Goal: Information Seeking & Learning: Find specific fact

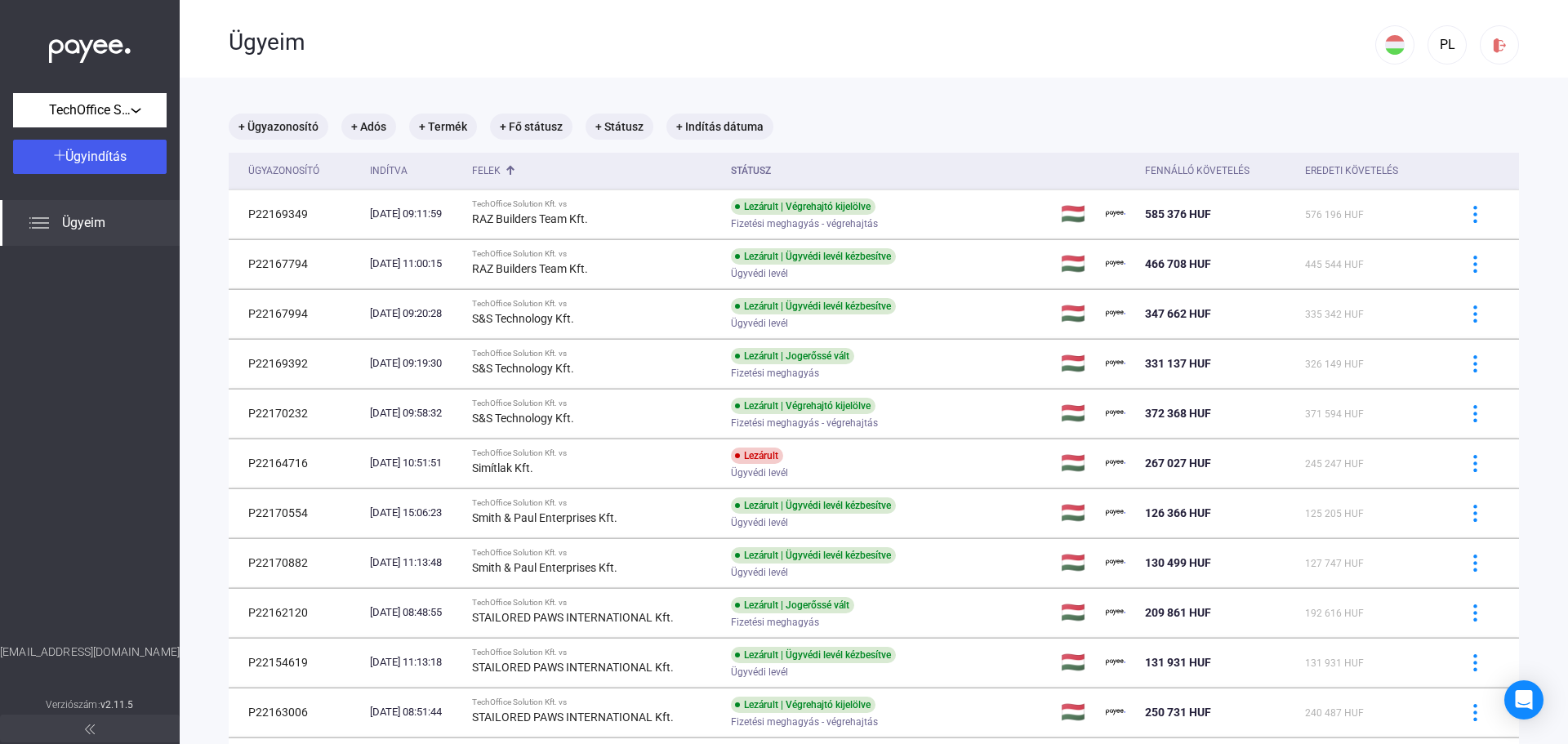
scroll to position [77, 0]
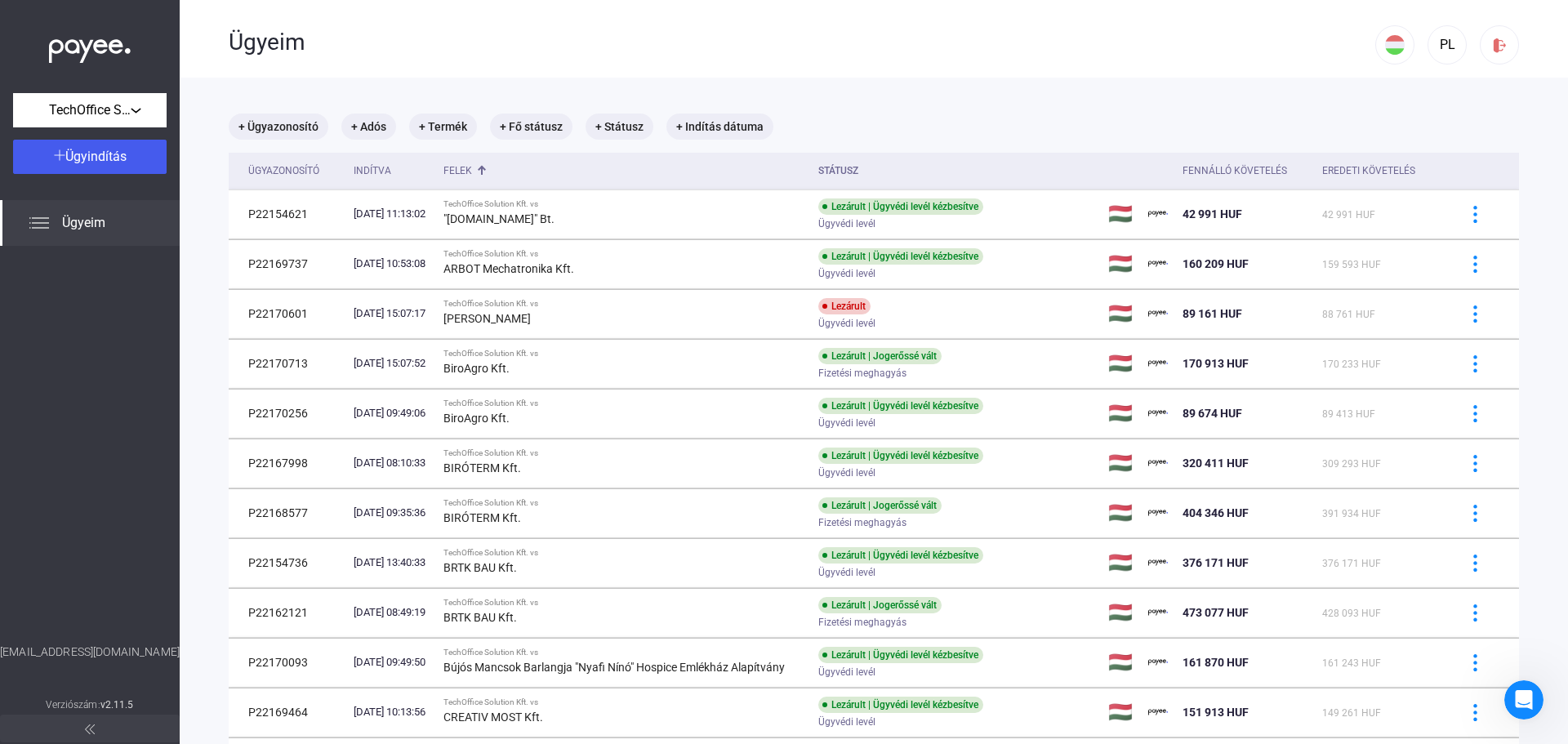
click at [385, 50] on div "Ügyeim" at bounding box center [801, 42] width 1146 height 28
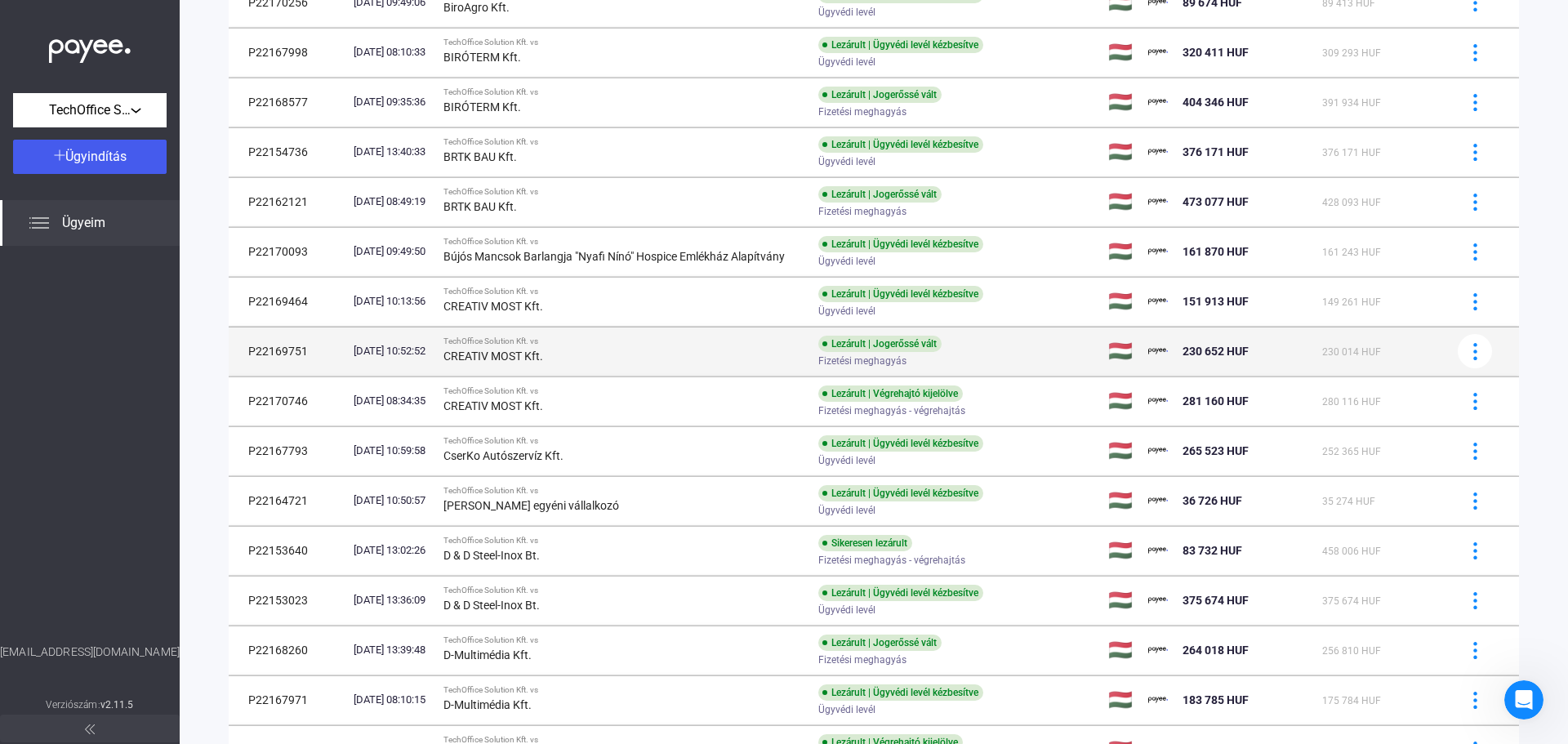
scroll to position [73, 0]
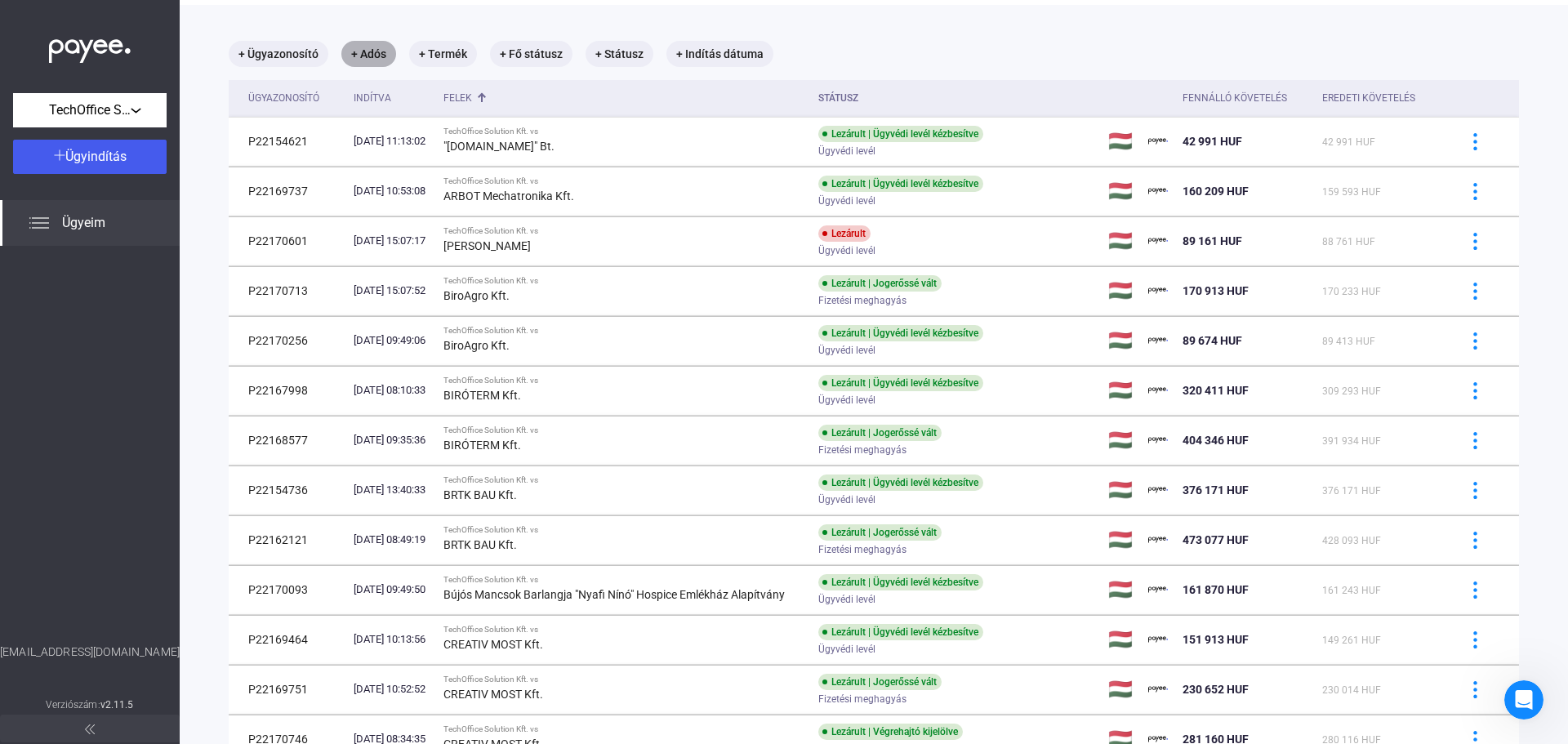
click at [367, 50] on mat-chip "+ Adós" at bounding box center [368, 54] width 55 height 26
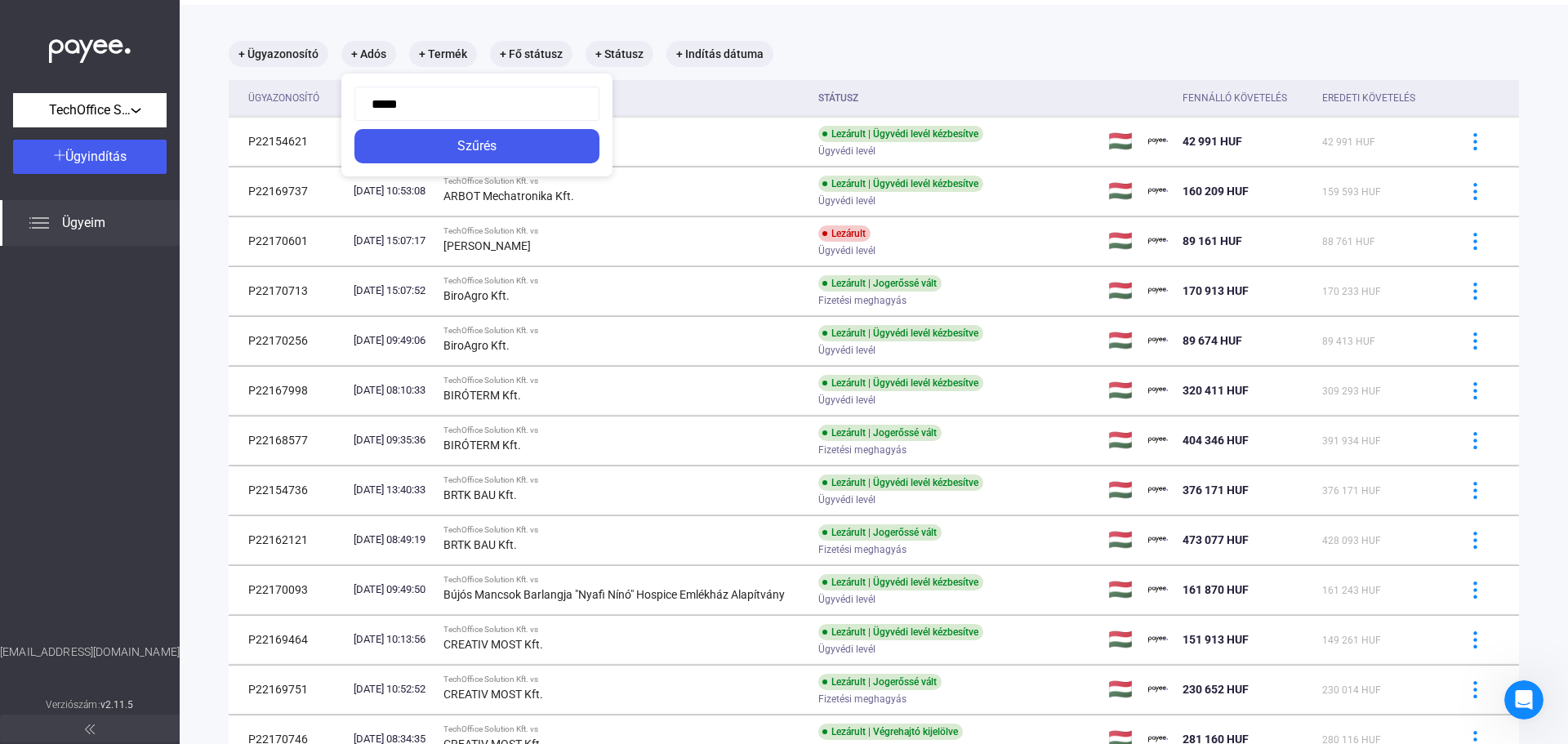
type input "******"
click button "Szűrés" at bounding box center [477, 146] width 245 height 35
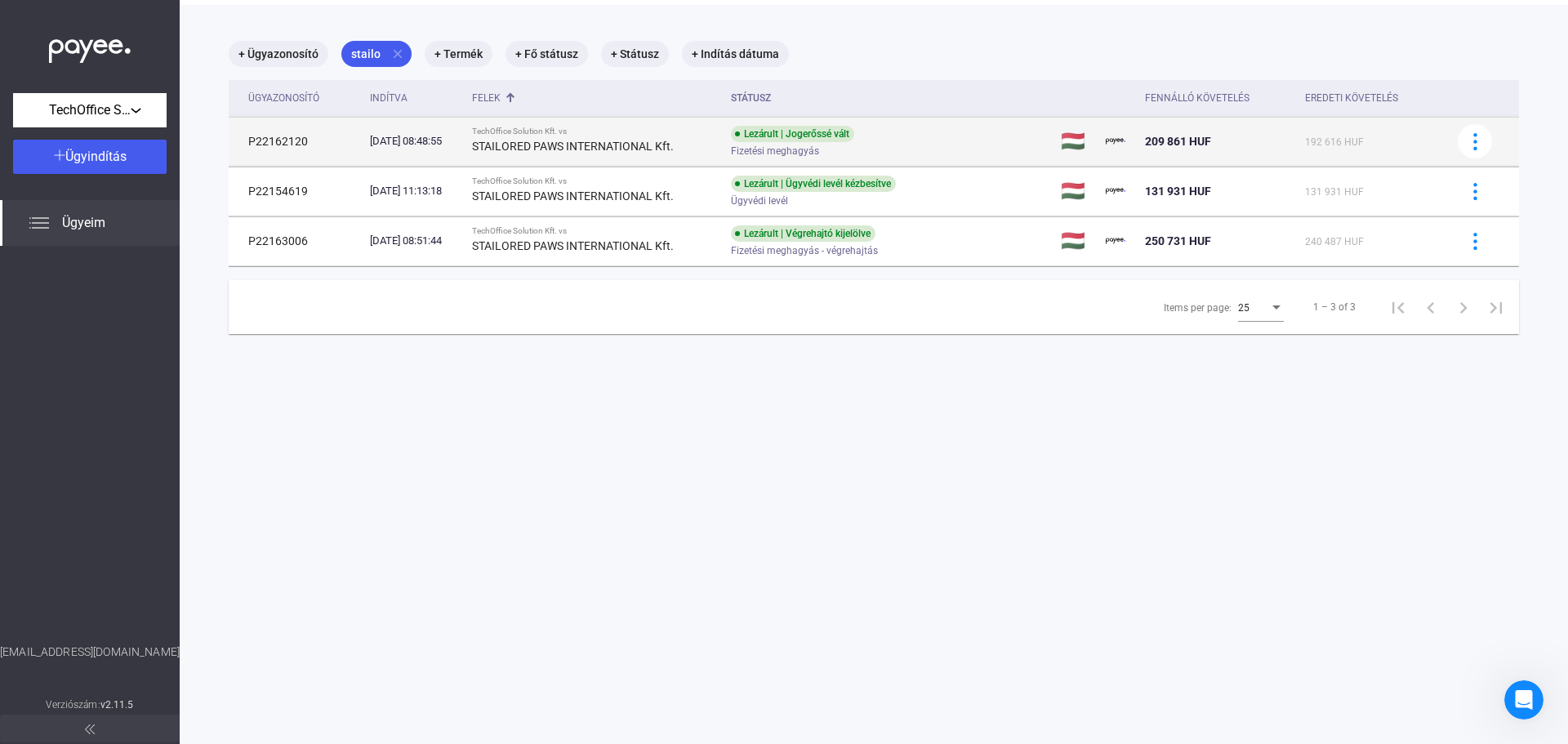
click at [440, 140] on div "[DATE] 08:48:55" at bounding box center [415, 141] width 89 height 16
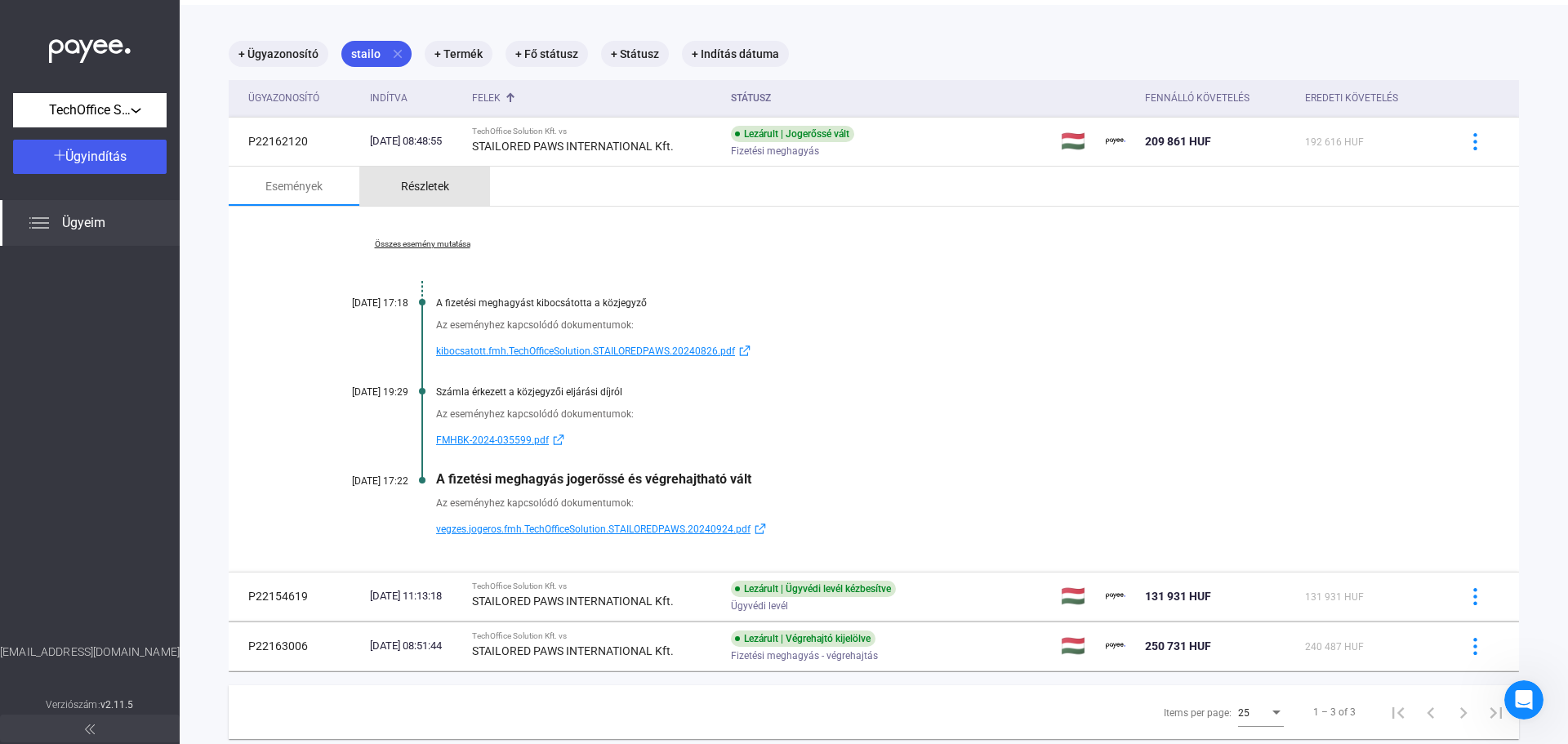
click at [431, 192] on div "Részletek" at bounding box center [425, 186] width 48 height 20
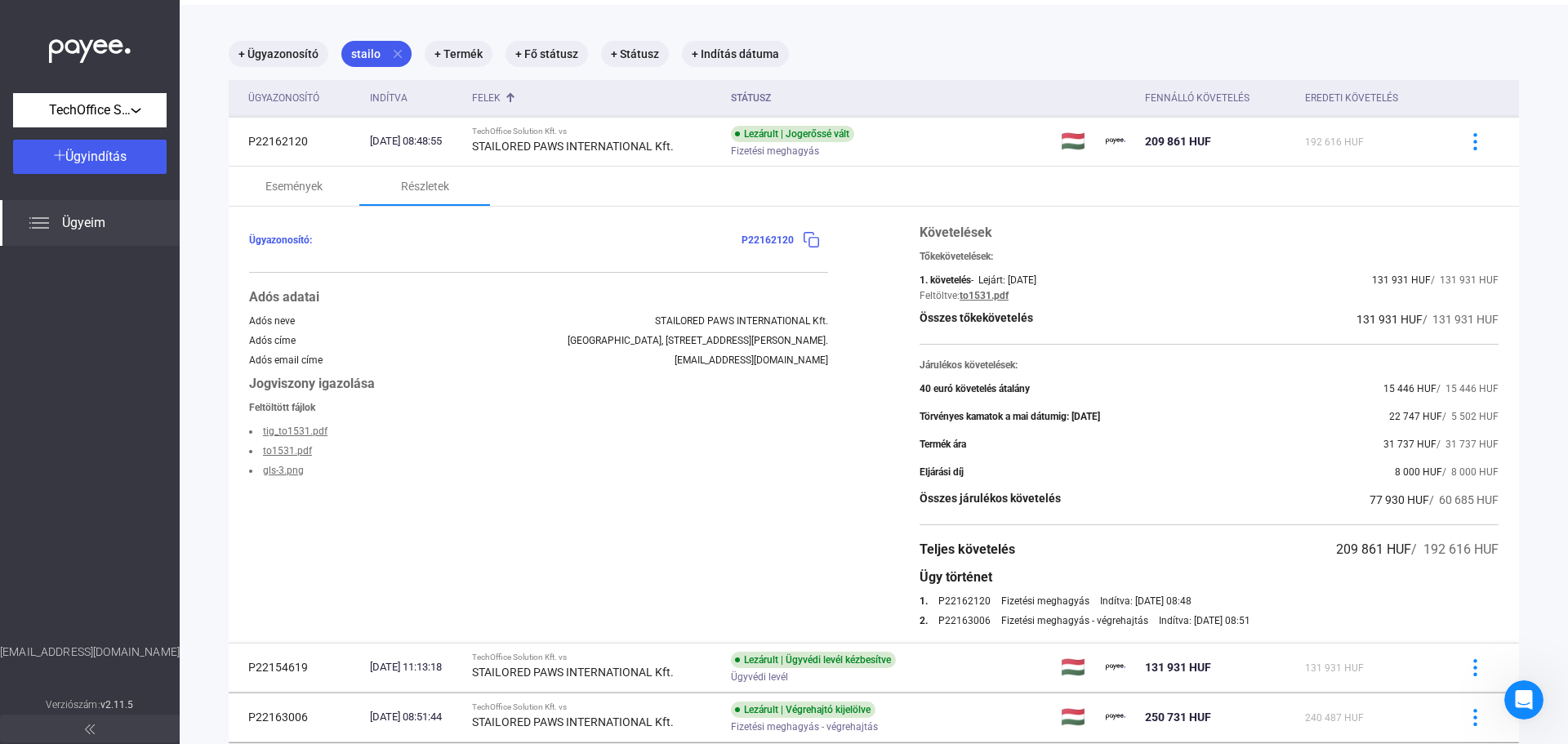
drag, startPoint x: 1313, startPoint y: 555, endPoint x: 1120, endPoint y: 498, distance: 201.2
click at [1392, 552] on div "Teljes követelés 209 861 HUF / 192 616 HUF" at bounding box center [1209, 549] width 579 height 20
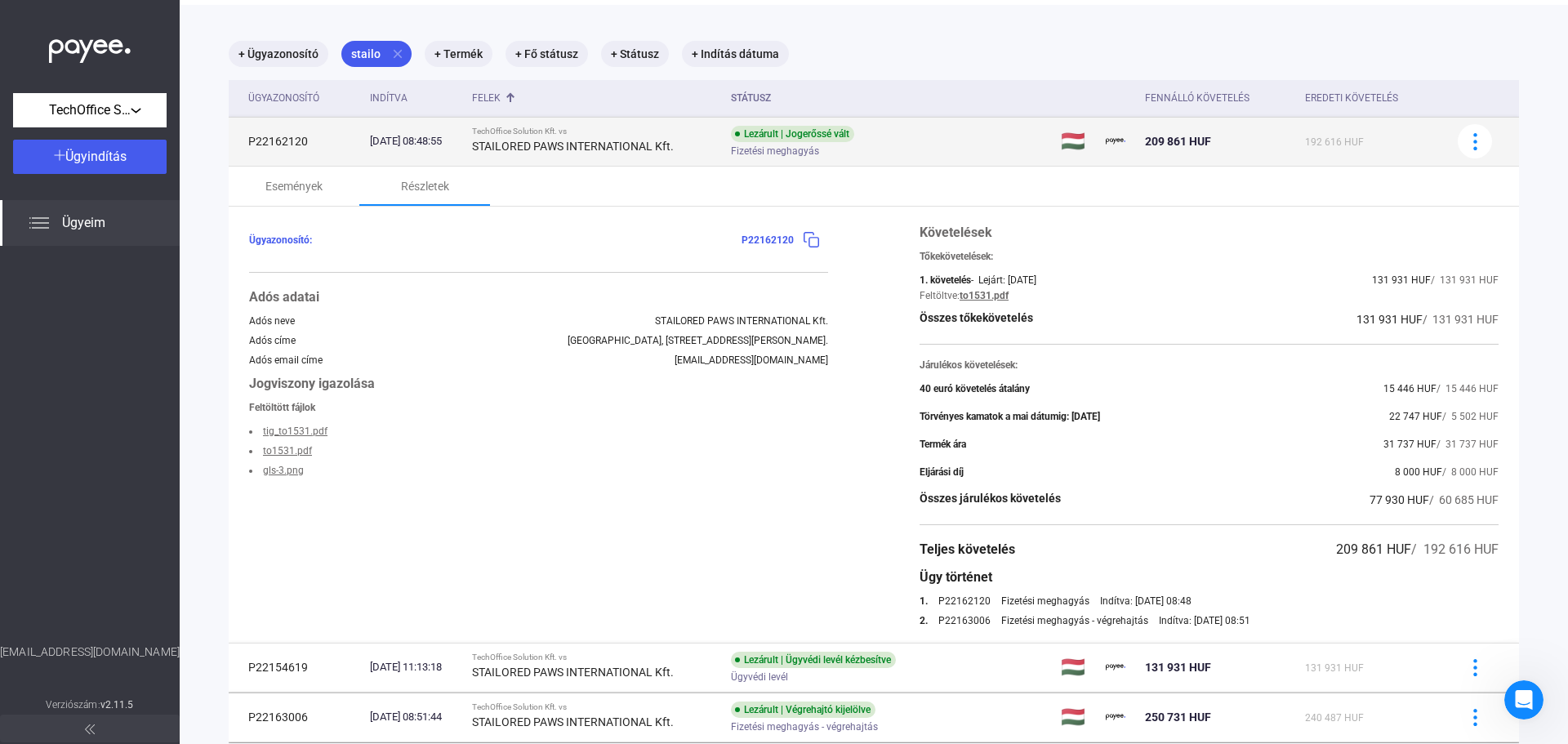
click at [459, 142] on div "[DATE] 08:48:55" at bounding box center [415, 141] width 89 height 16
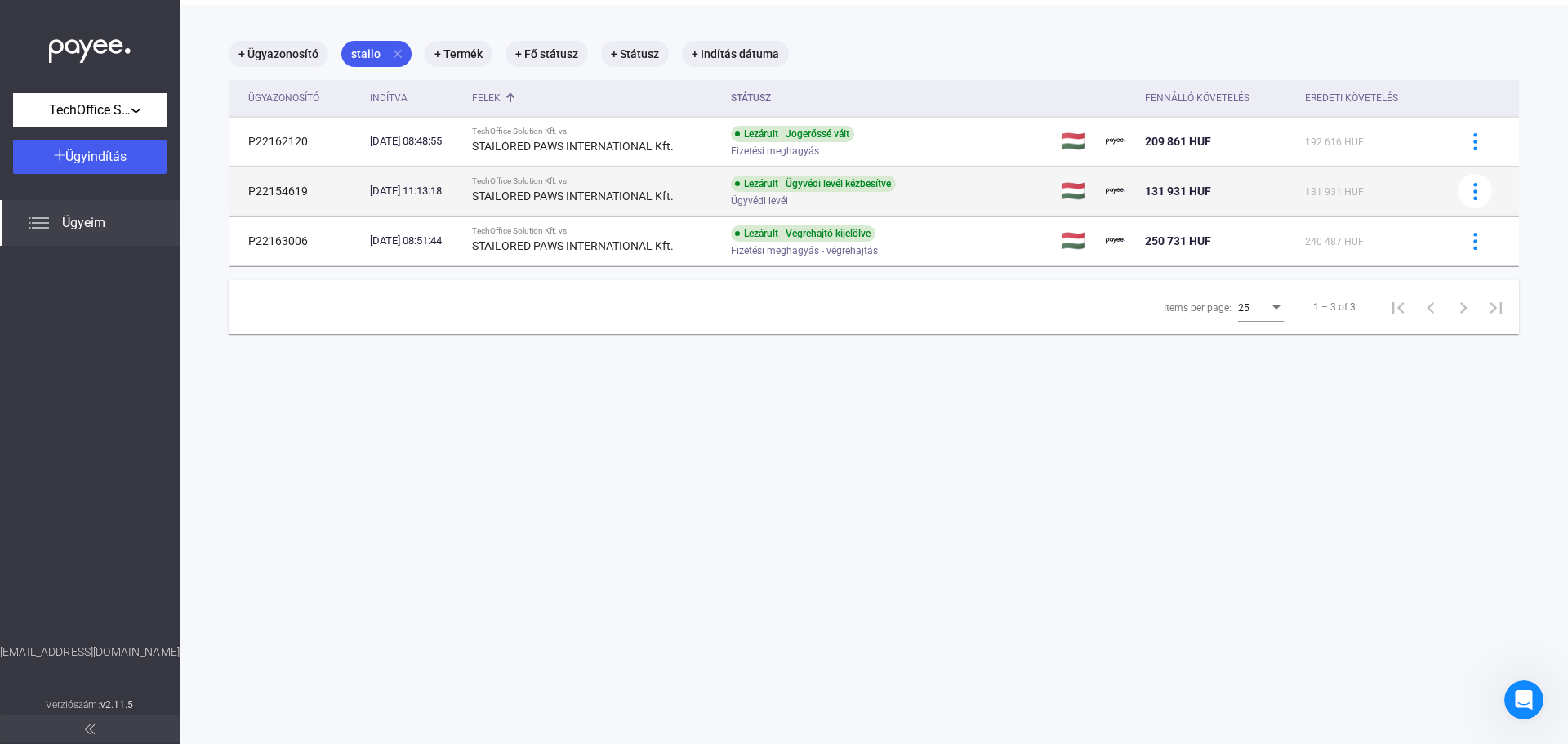
click at [466, 179] on td "[DATE] 11:13:18" at bounding box center [414, 191] width 102 height 49
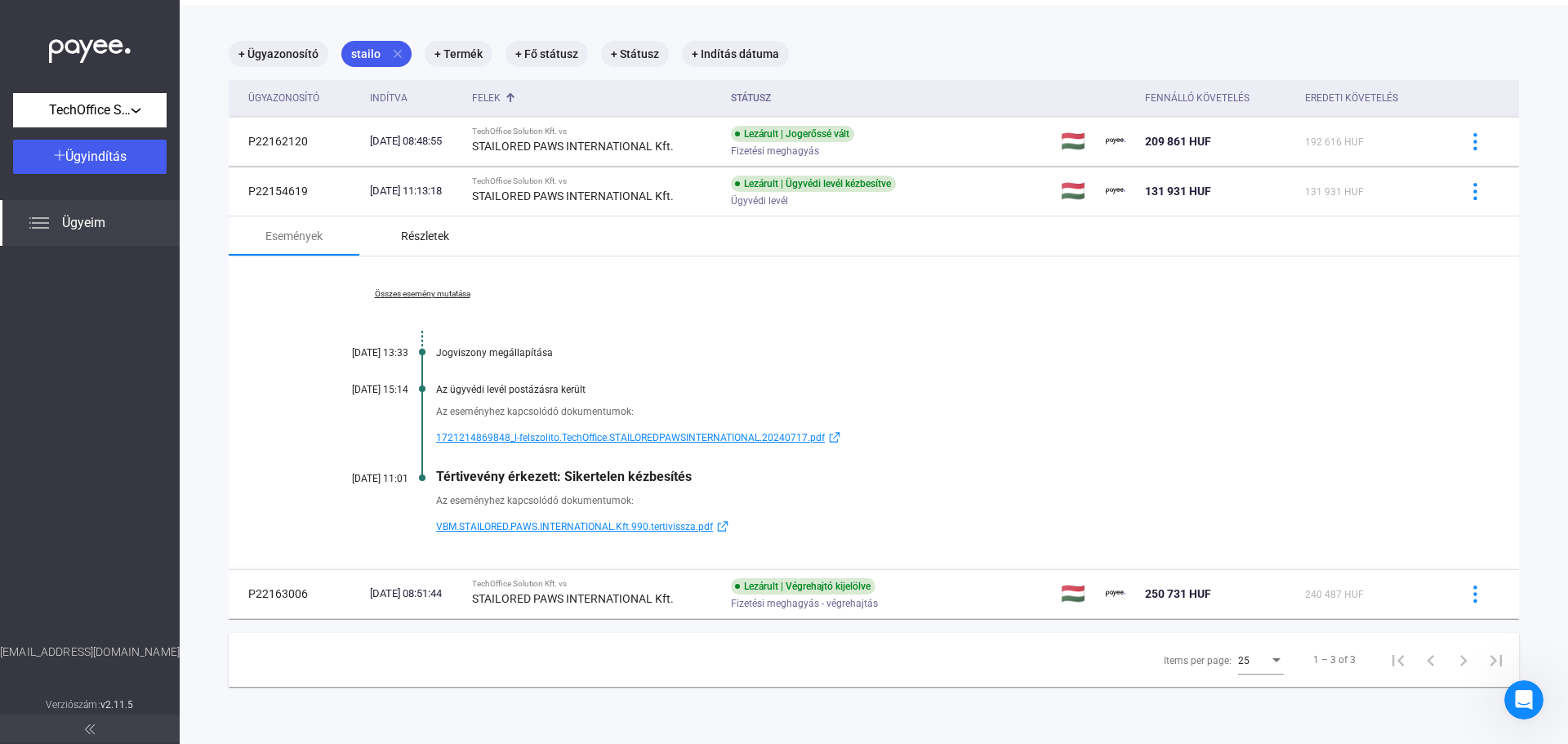
click at [423, 234] on div "Részletek" at bounding box center [425, 236] width 48 height 20
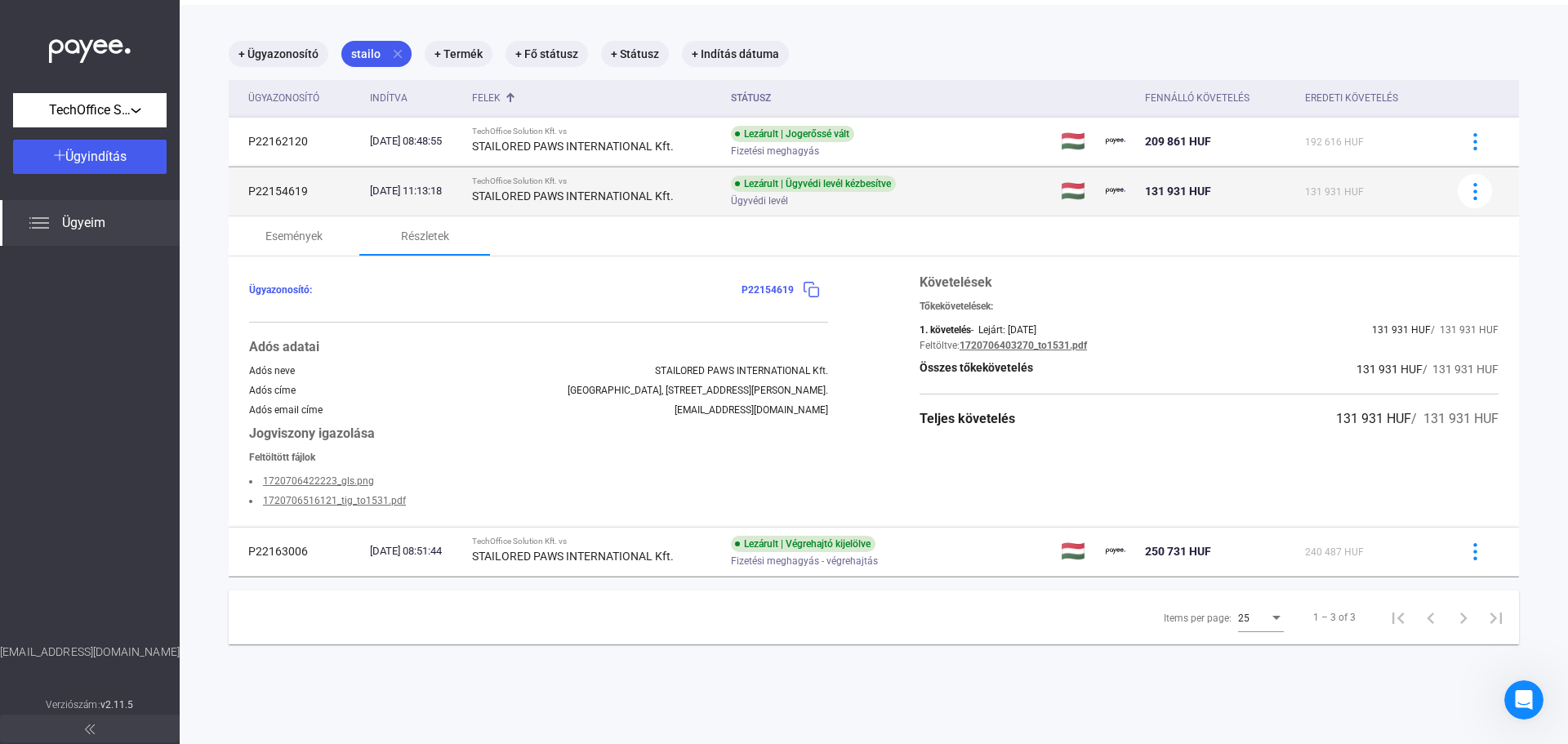
click at [337, 182] on td "P22154619" at bounding box center [296, 191] width 135 height 49
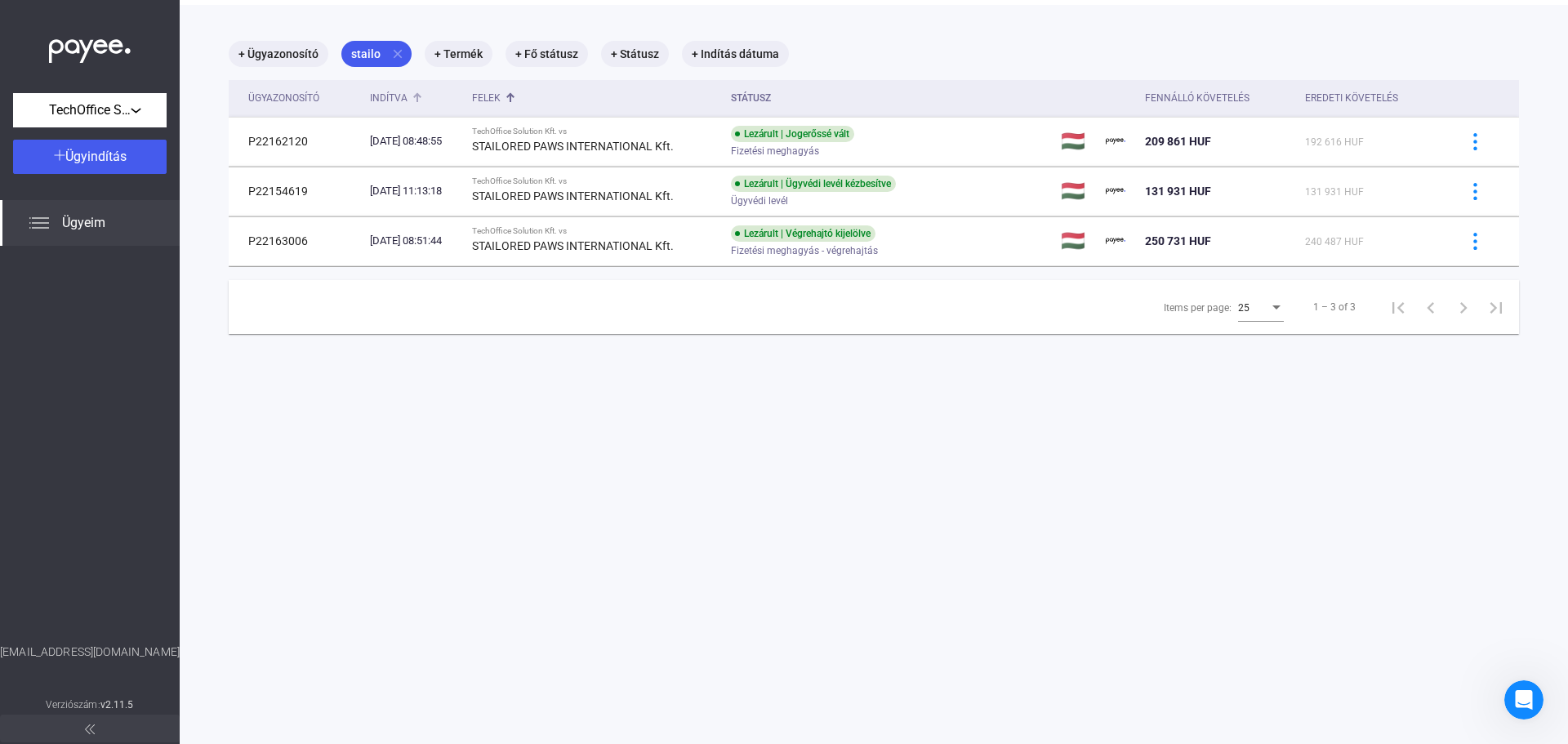
click at [422, 93] on div "Indítva" at bounding box center [415, 98] width 89 height 20
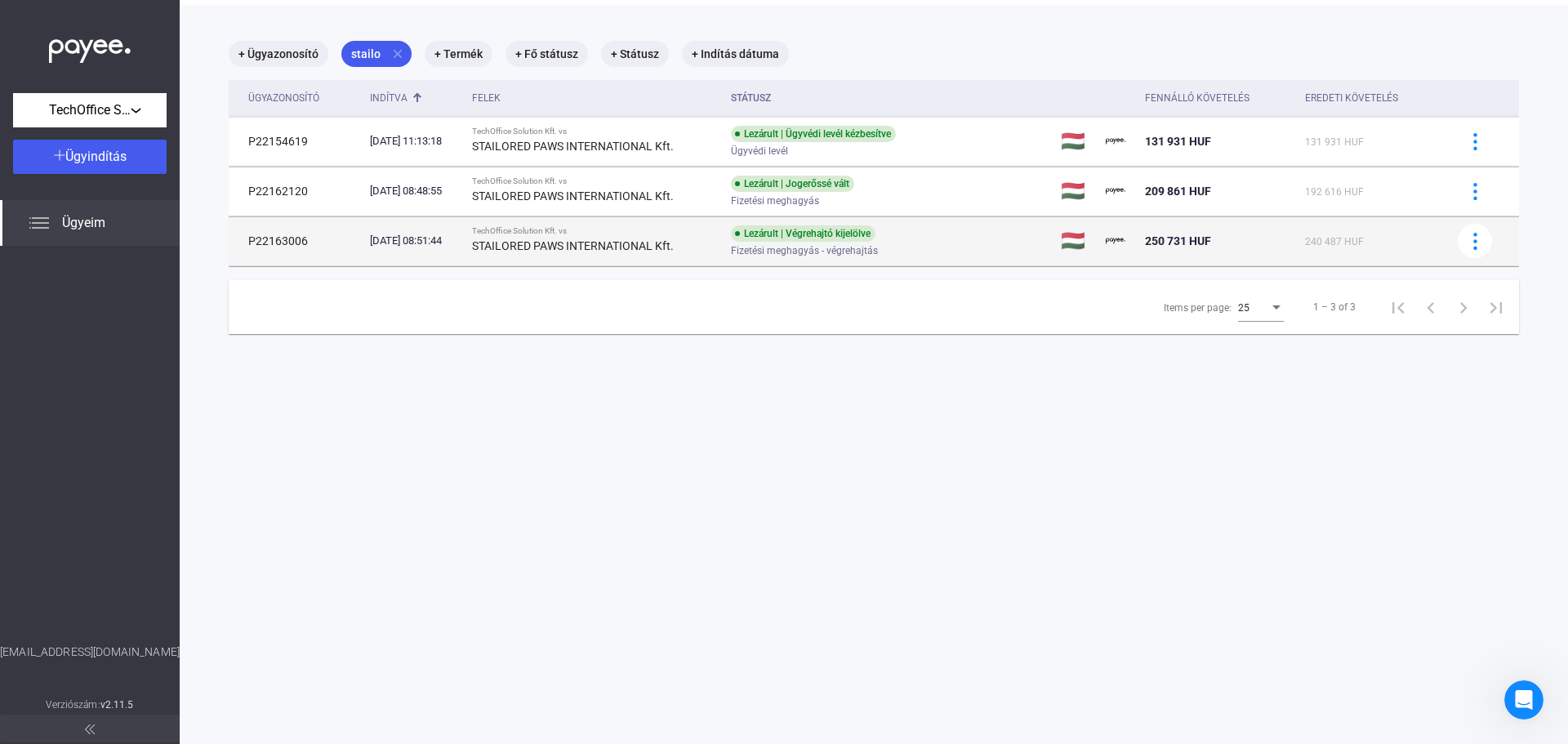
click at [443, 236] on div "[DATE] 08:51:44" at bounding box center [415, 241] width 89 height 16
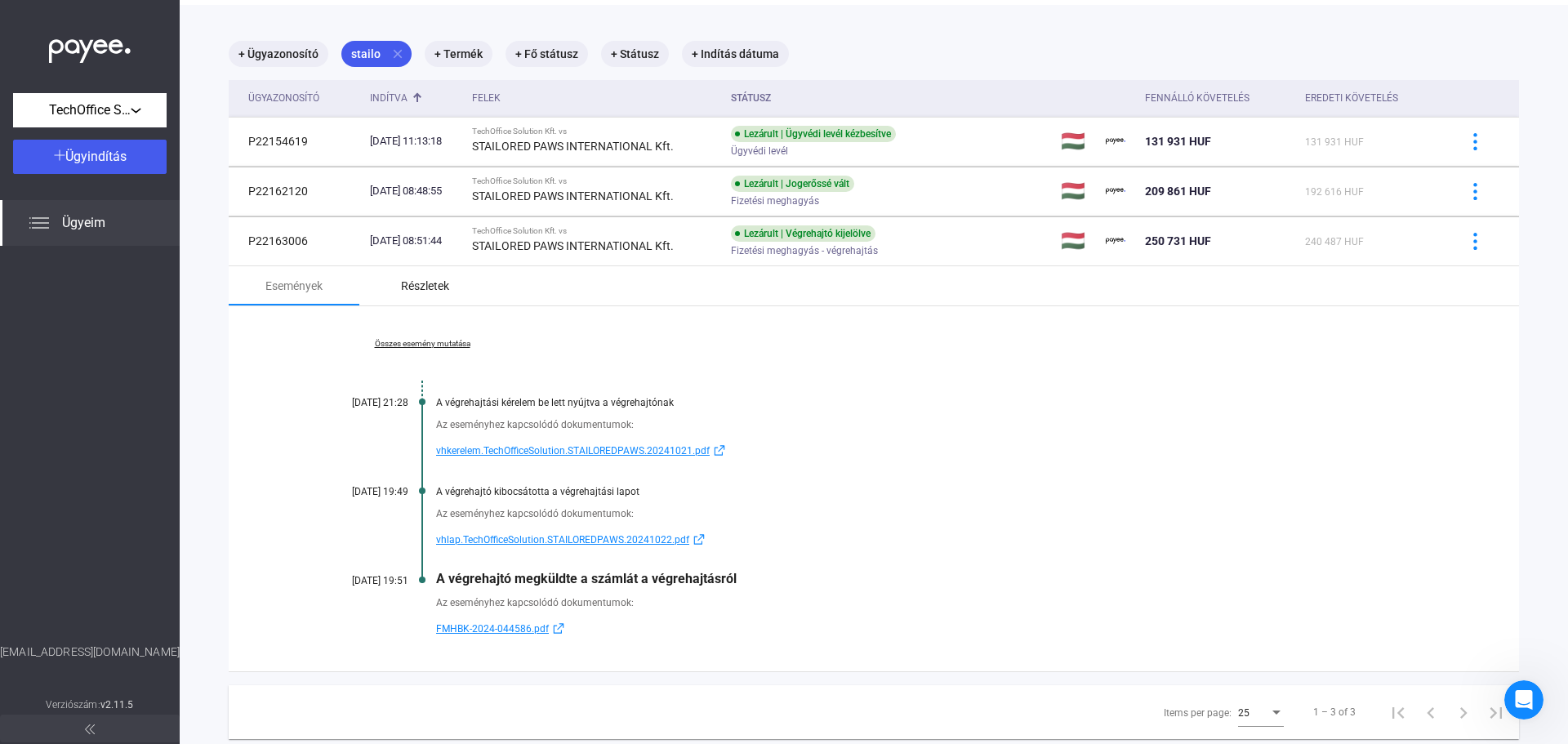
click at [417, 279] on div "Részletek" at bounding box center [425, 286] width 48 height 20
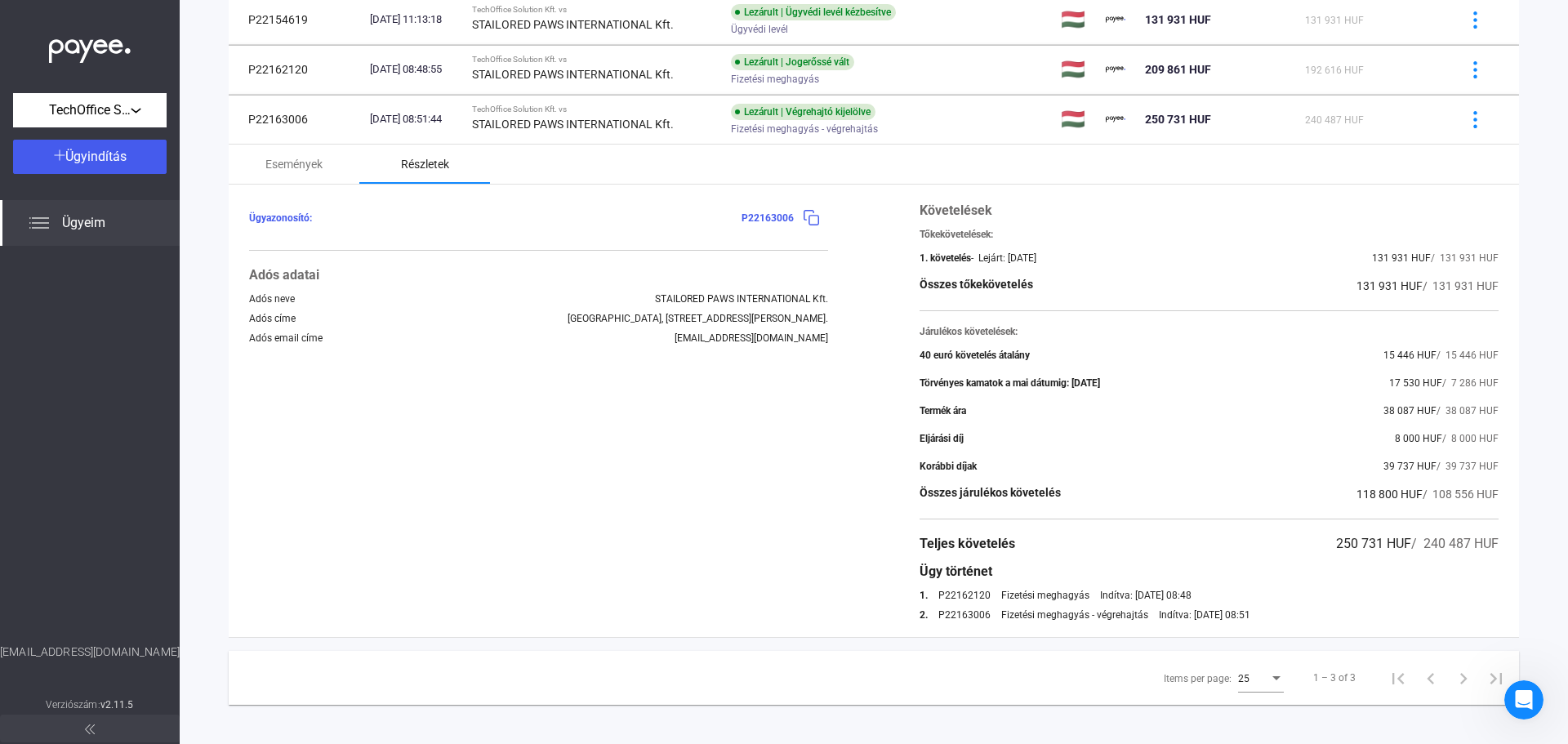
scroll to position [204, 0]
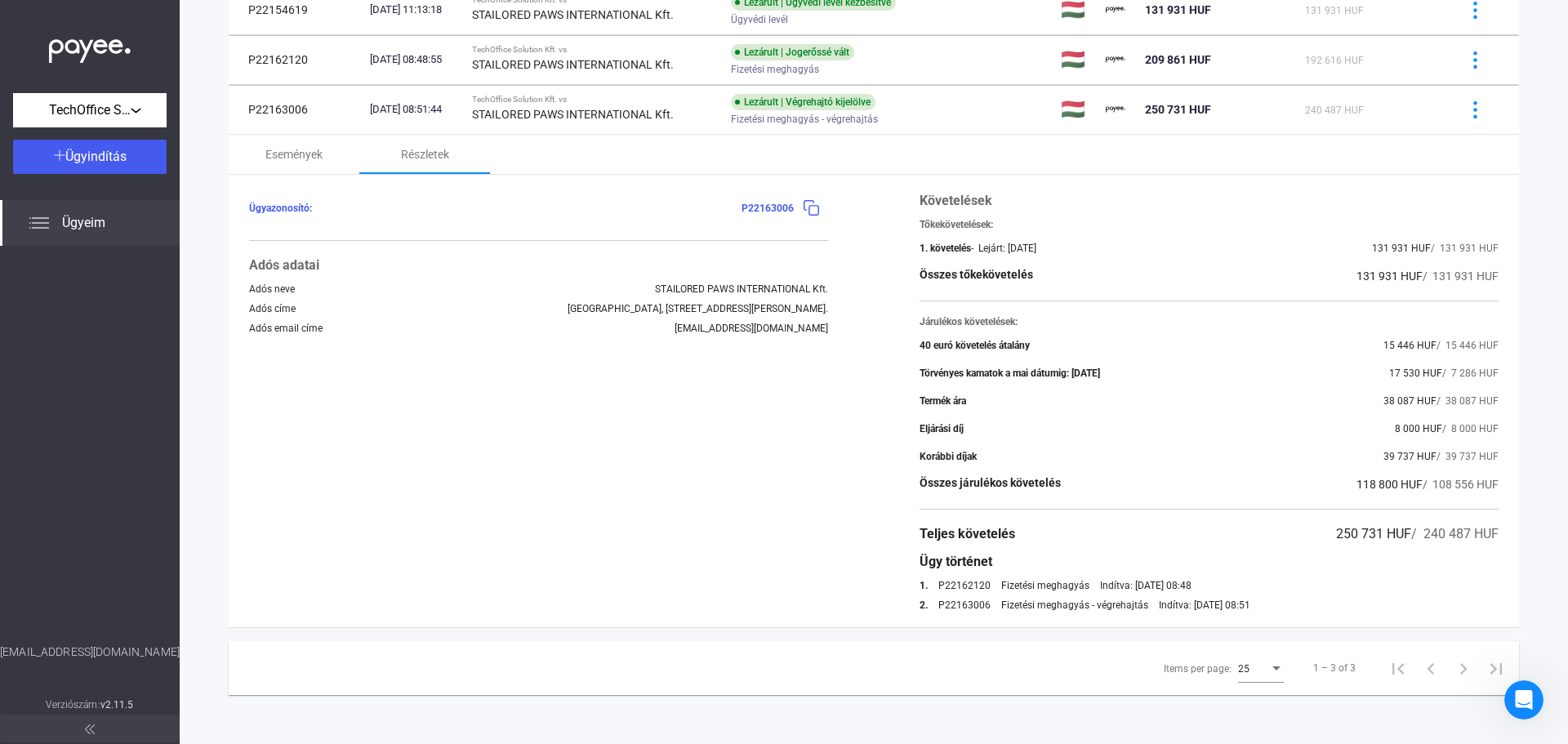
drag, startPoint x: 1320, startPoint y: 539, endPoint x: 1389, endPoint y: 533, distance: 69.3
click at [1389, 533] on span "250 731 HUF" at bounding box center [1373, 533] width 75 height 15
copy span "250 731 HUF"
click at [647, 436] on div "Ügyazonosító: P22163006 Adós adatai Adós neve STAILORED PAWS INTERNATIONAL Kft.…" at bounding box center [538, 400] width 579 height 419
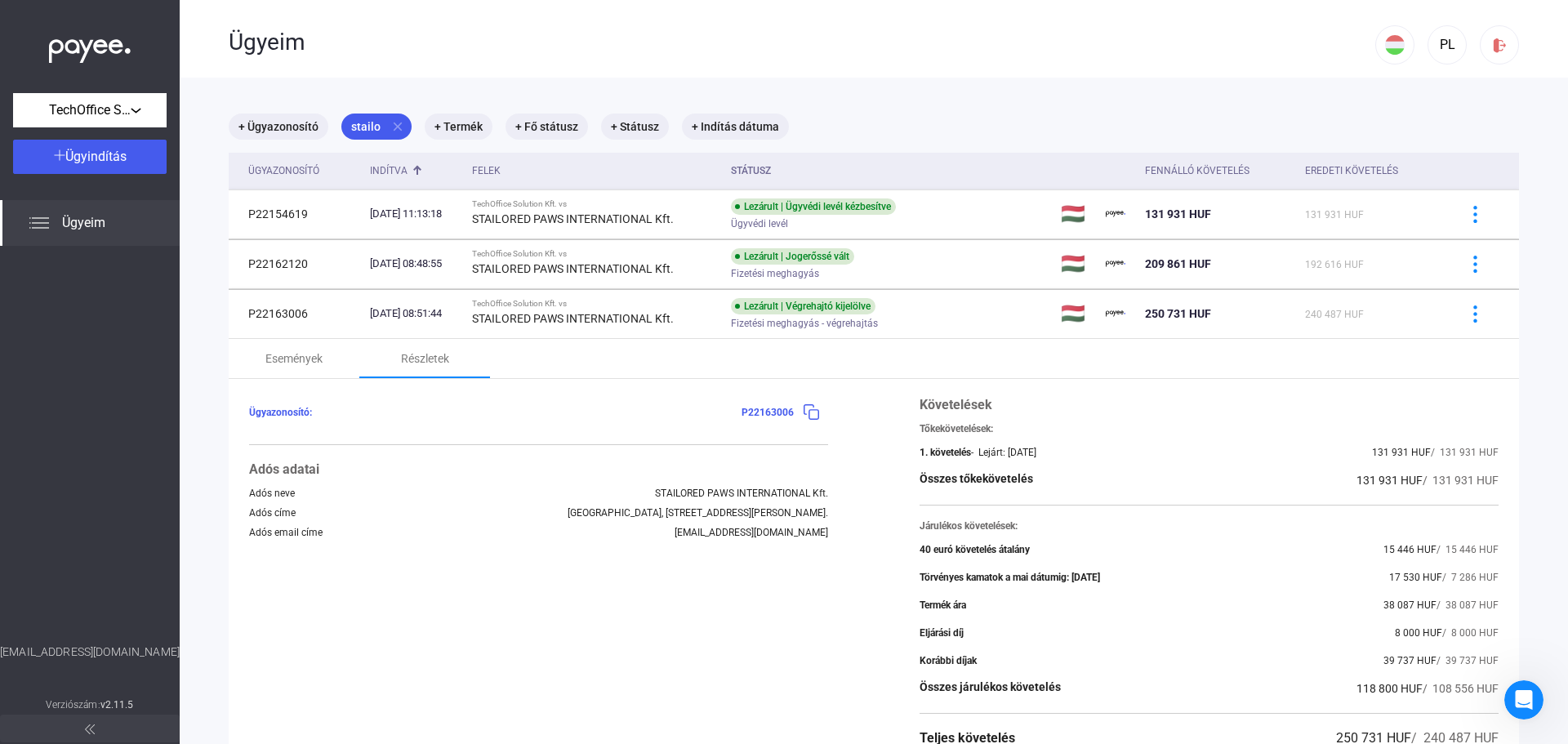
drag, startPoint x: 397, startPoint y: 129, endPoint x: 400, endPoint y: 96, distance: 33.1
click at [400, 96] on main "+ Ügyazonosító stailo close + Termék + Fő státusz + Státusz + Indítás dátuma Üg…" at bounding box center [874, 512] width 1388 height 870
click at [398, 124] on mat-icon "close" at bounding box center [397, 126] width 15 height 15
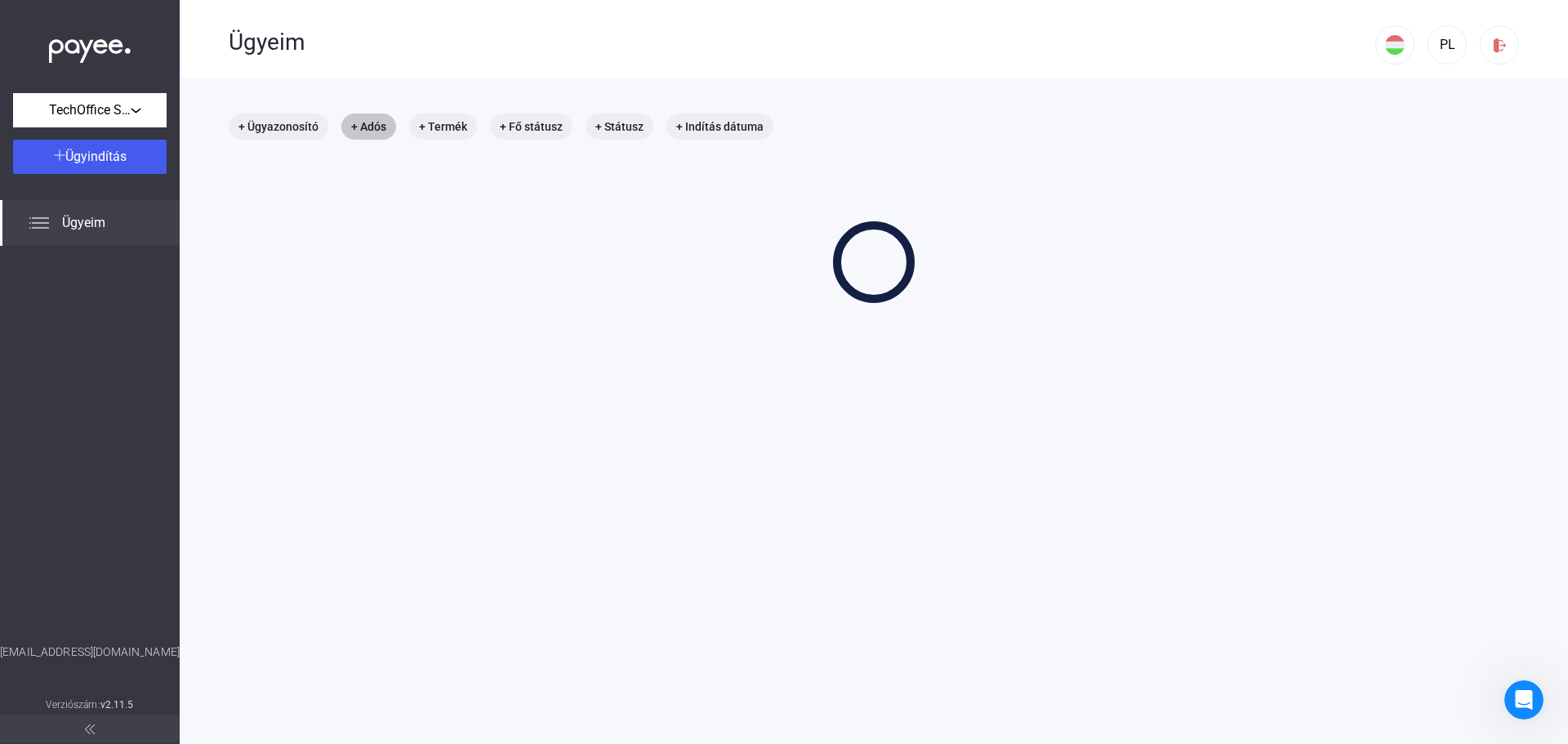
click at [374, 127] on mat-chip "+ Adós" at bounding box center [368, 126] width 55 height 26
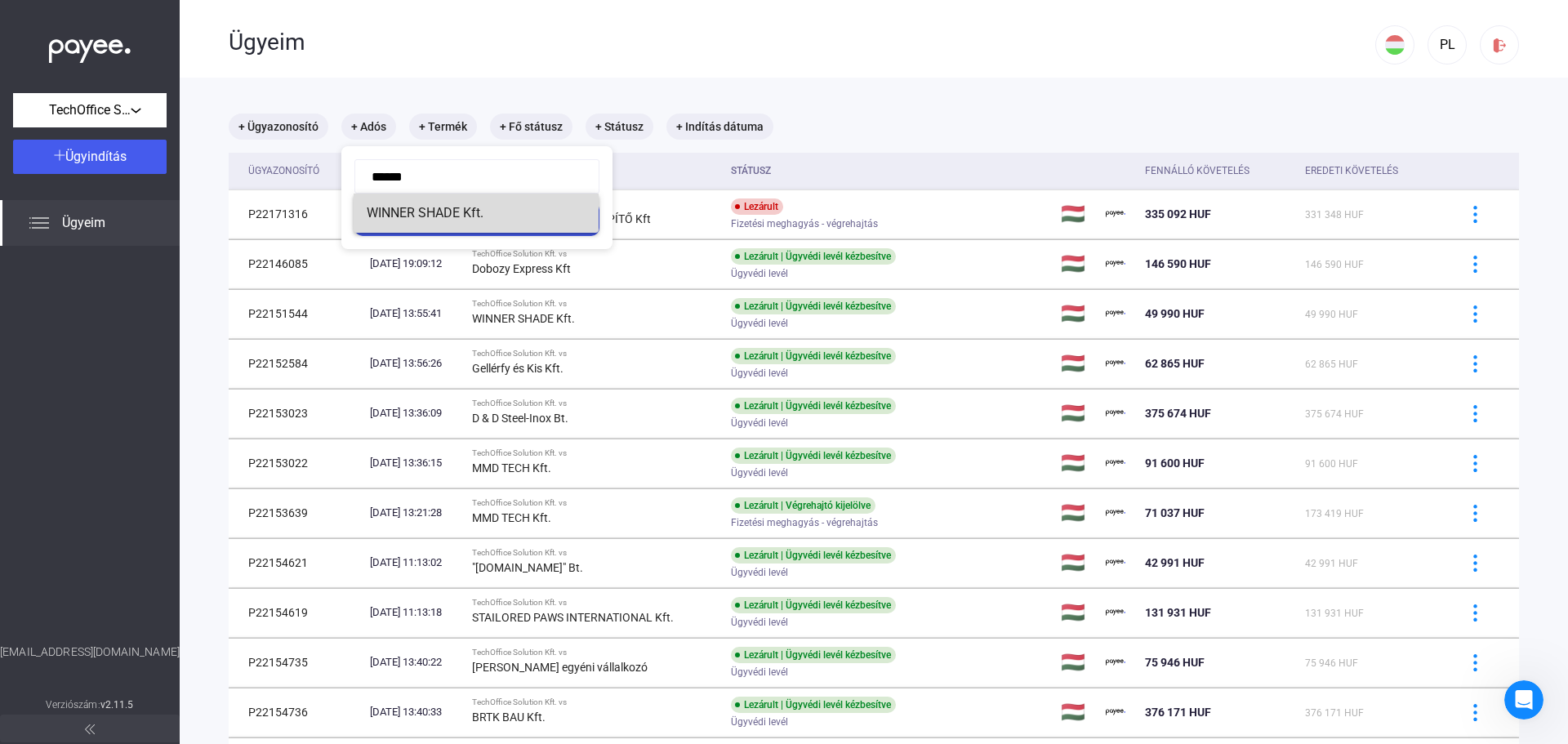
click at [437, 210] on span "WINNER SHADE Kft." at bounding box center [476, 214] width 219 height 20
type input "**********"
click at [467, 214] on div "Szűrés" at bounding box center [477, 219] width 236 height 20
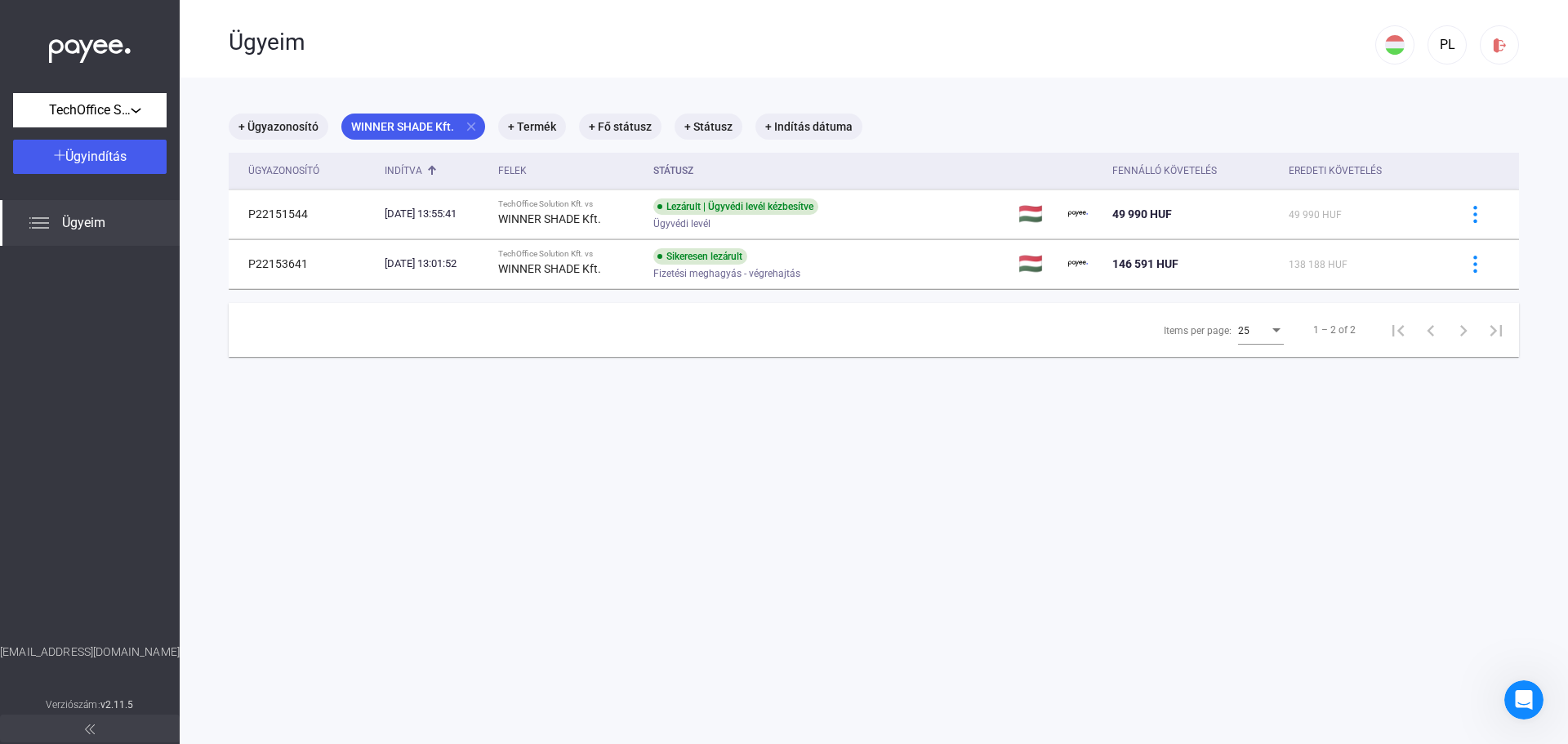
click at [408, 166] on div "Indítva" at bounding box center [403, 171] width 37 height 20
click at [414, 125] on mat-chip "WINNER SHADE Kft. close" at bounding box center [413, 126] width 144 height 26
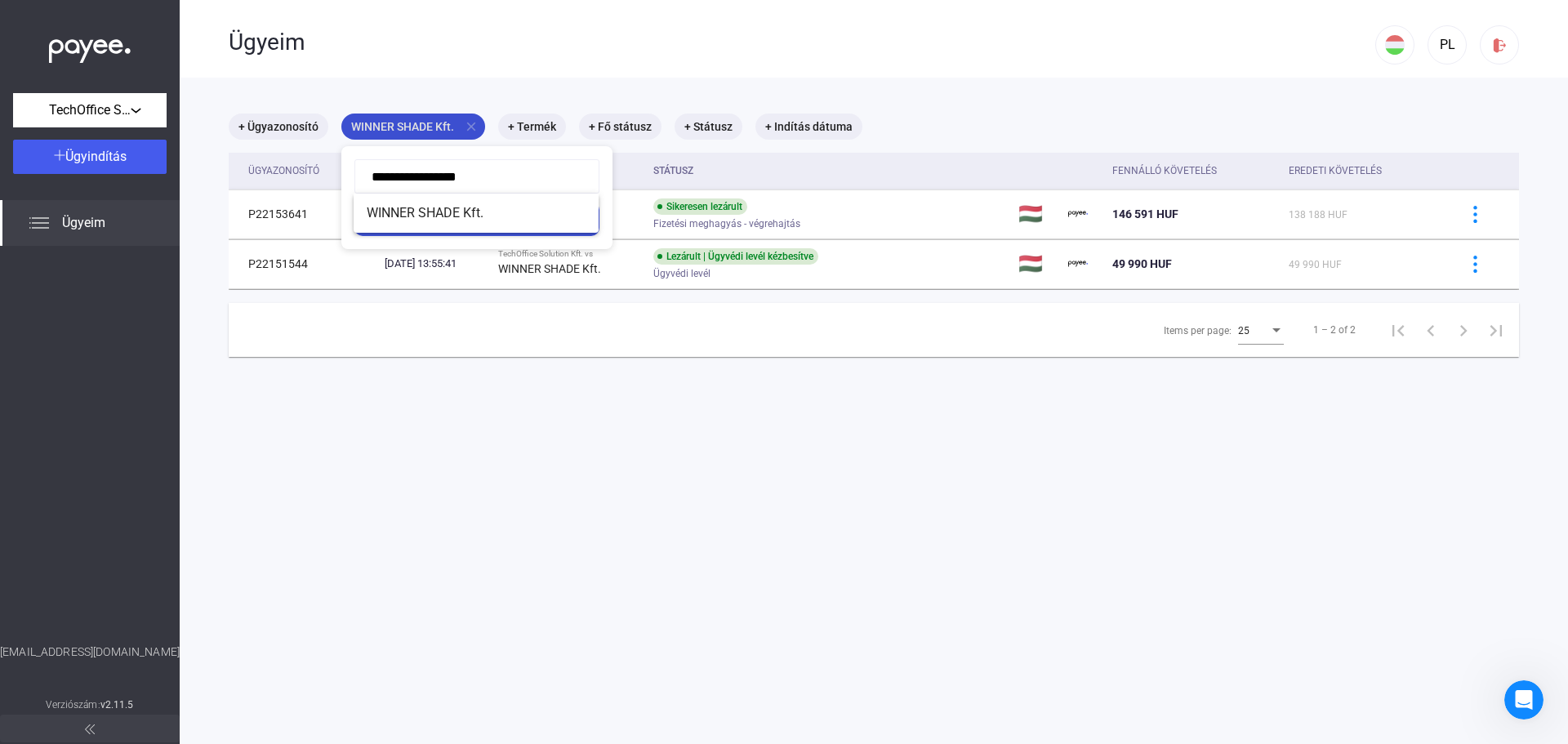
click at [414, 125] on div at bounding box center [784, 372] width 1568 height 744
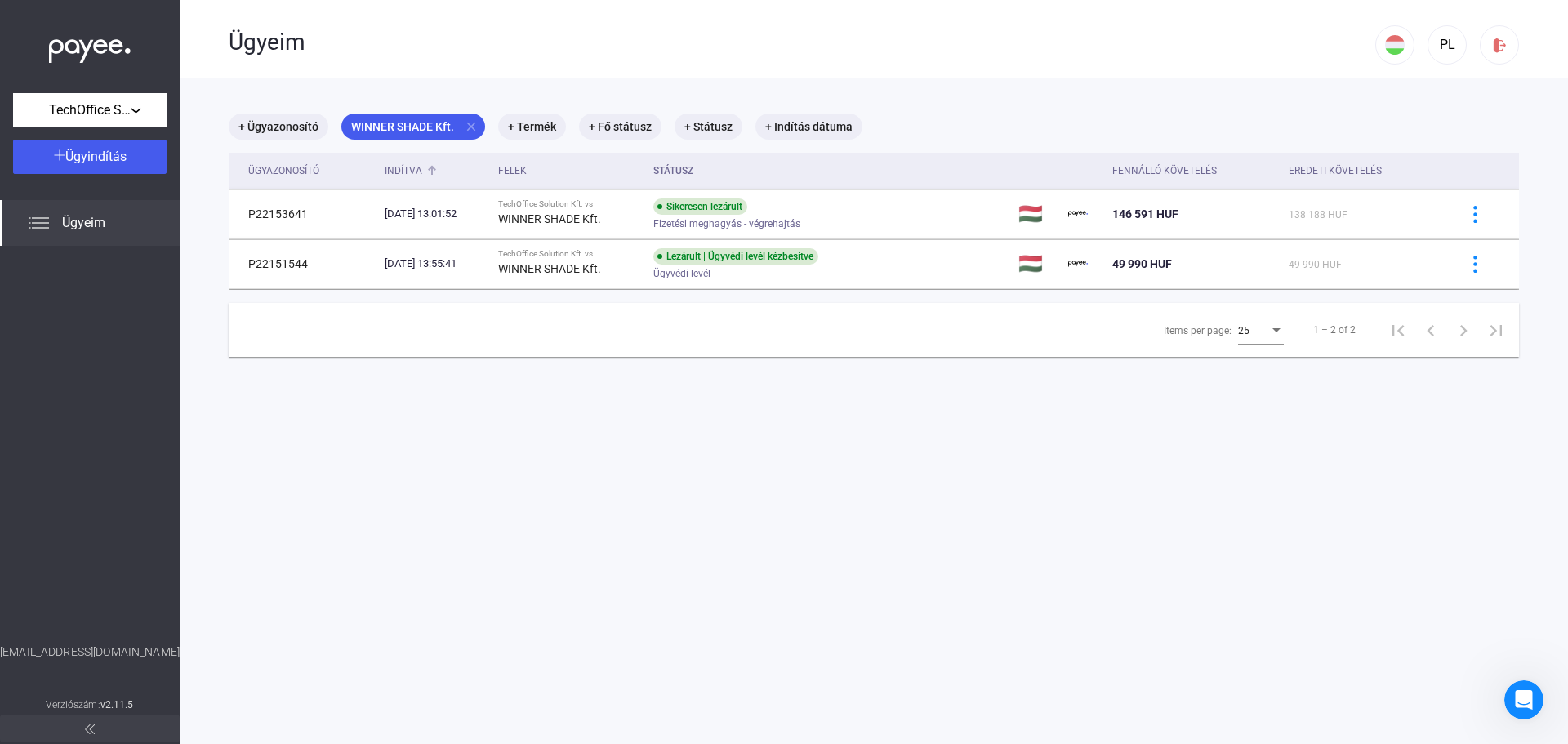
click at [399, 176] on div "Indítva" at bounding box center [403, 171] width 37 height 20
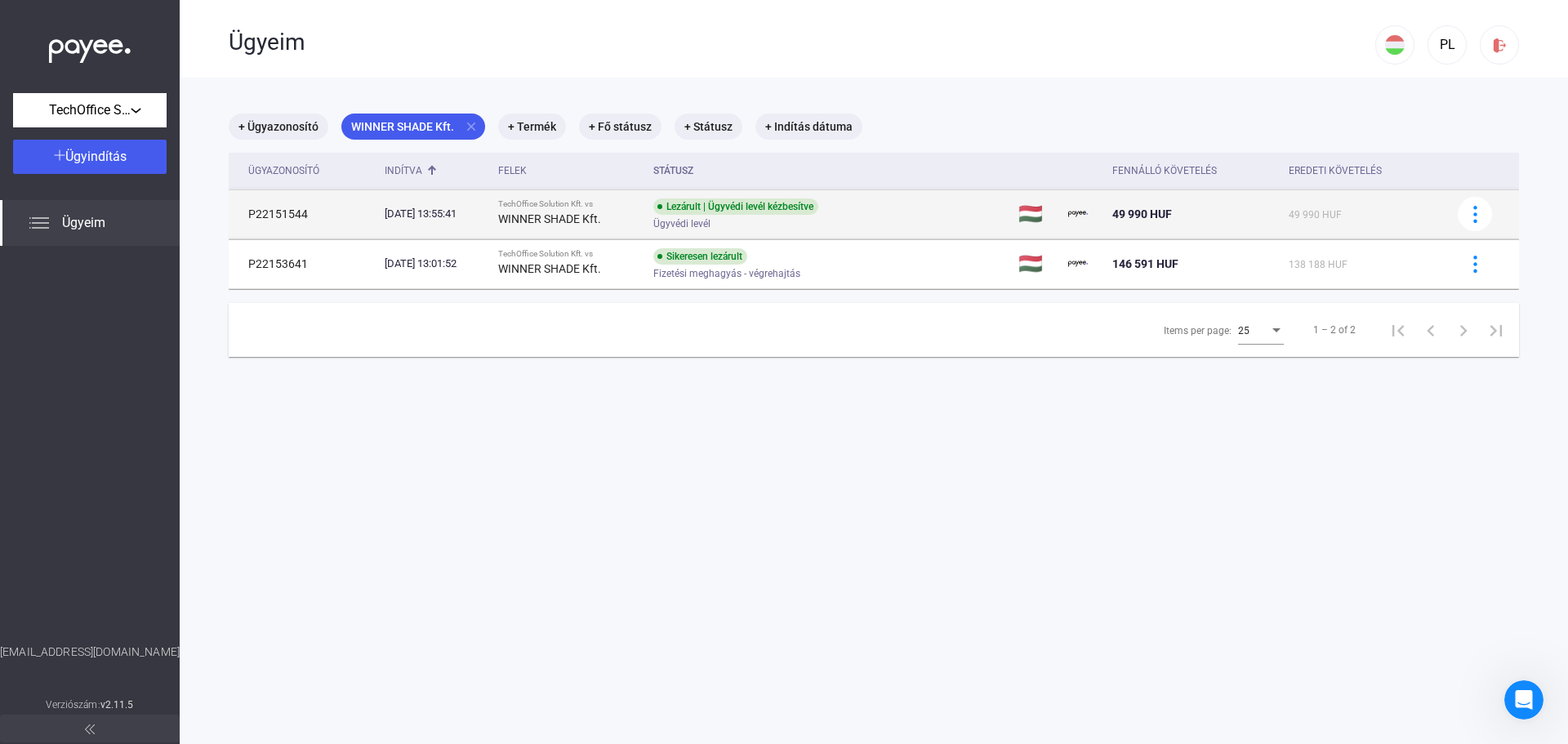
click at [458, 214] on div "[DATE] 13:55:41" at bounding box center [435, 214] width 100 height 16
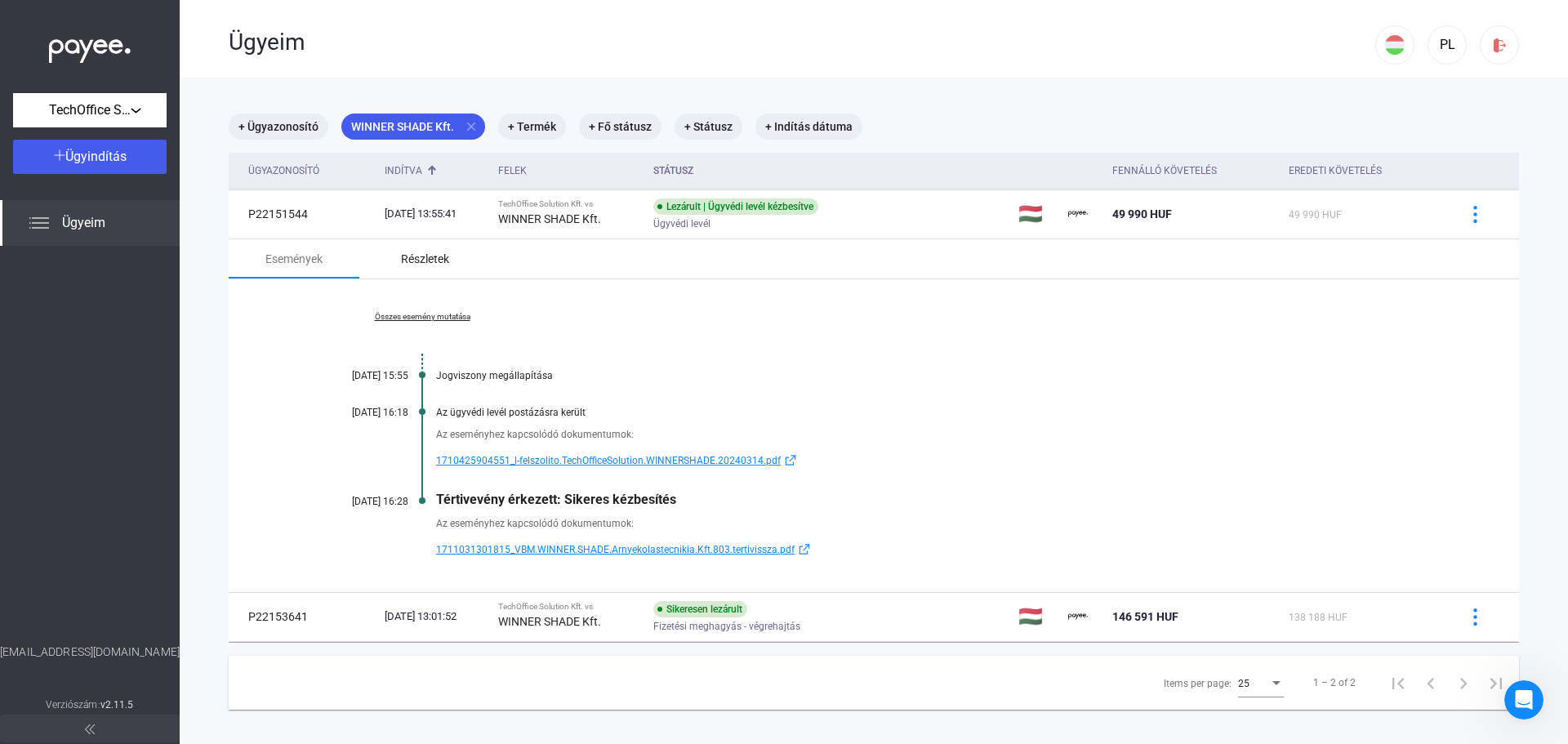
click at [442, 266] on div "Részletek" at bounding box center [425, 259] width 48 height 20
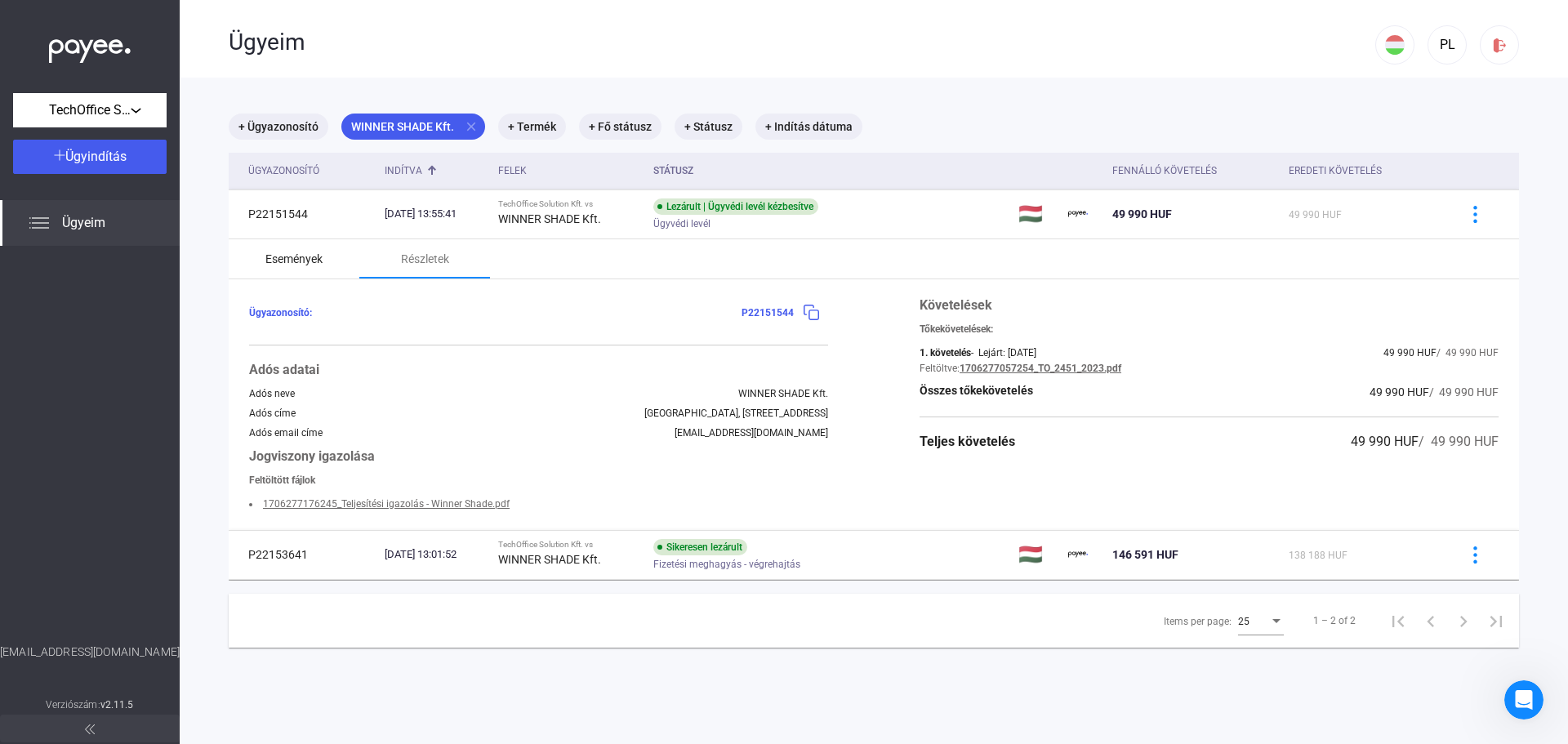
click at [300, 254] on div "Események" at bounding box center [294, 259] width 57 height 20
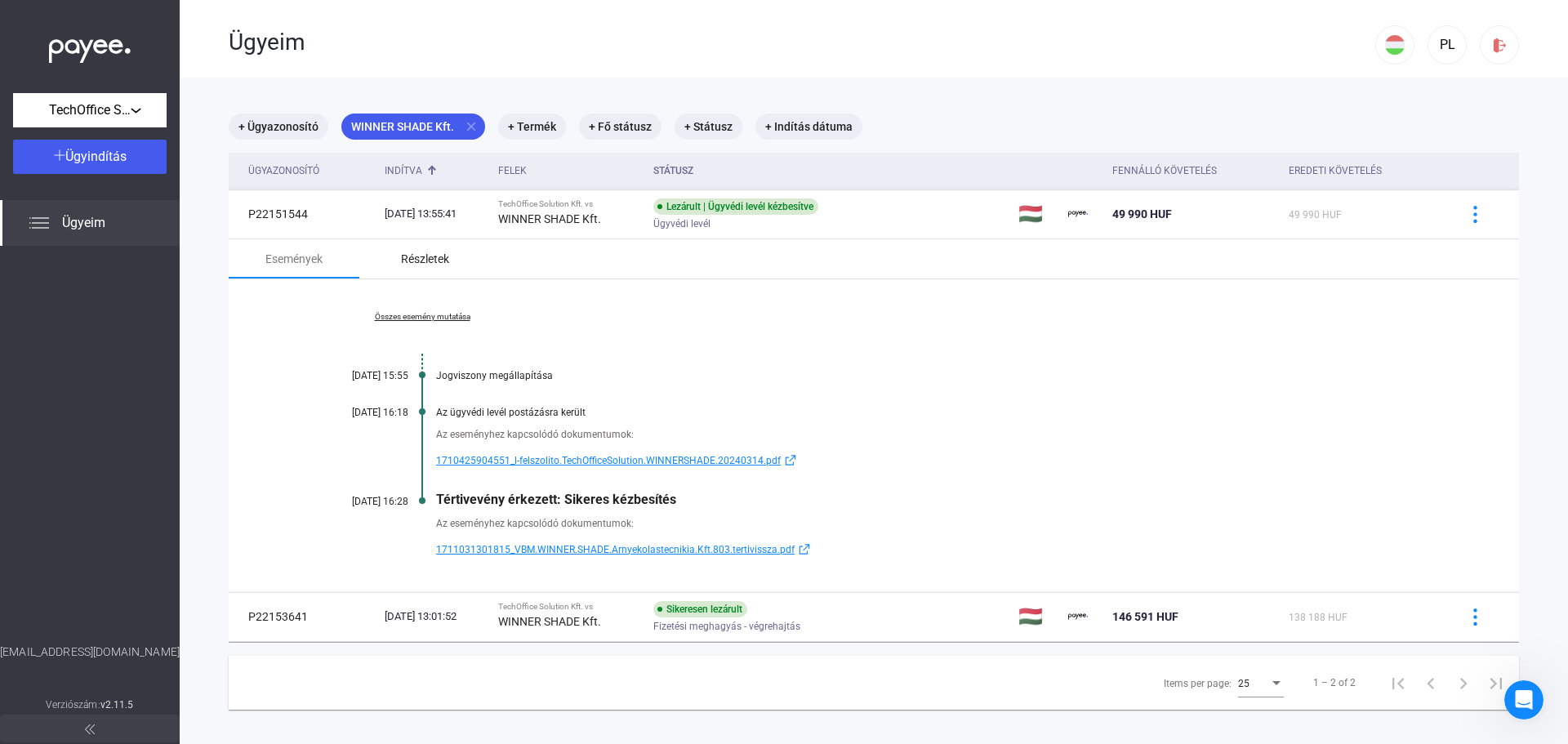
click at [418, 257] on div "Részletek" at bounding box center [425, 259] width 48 height 20
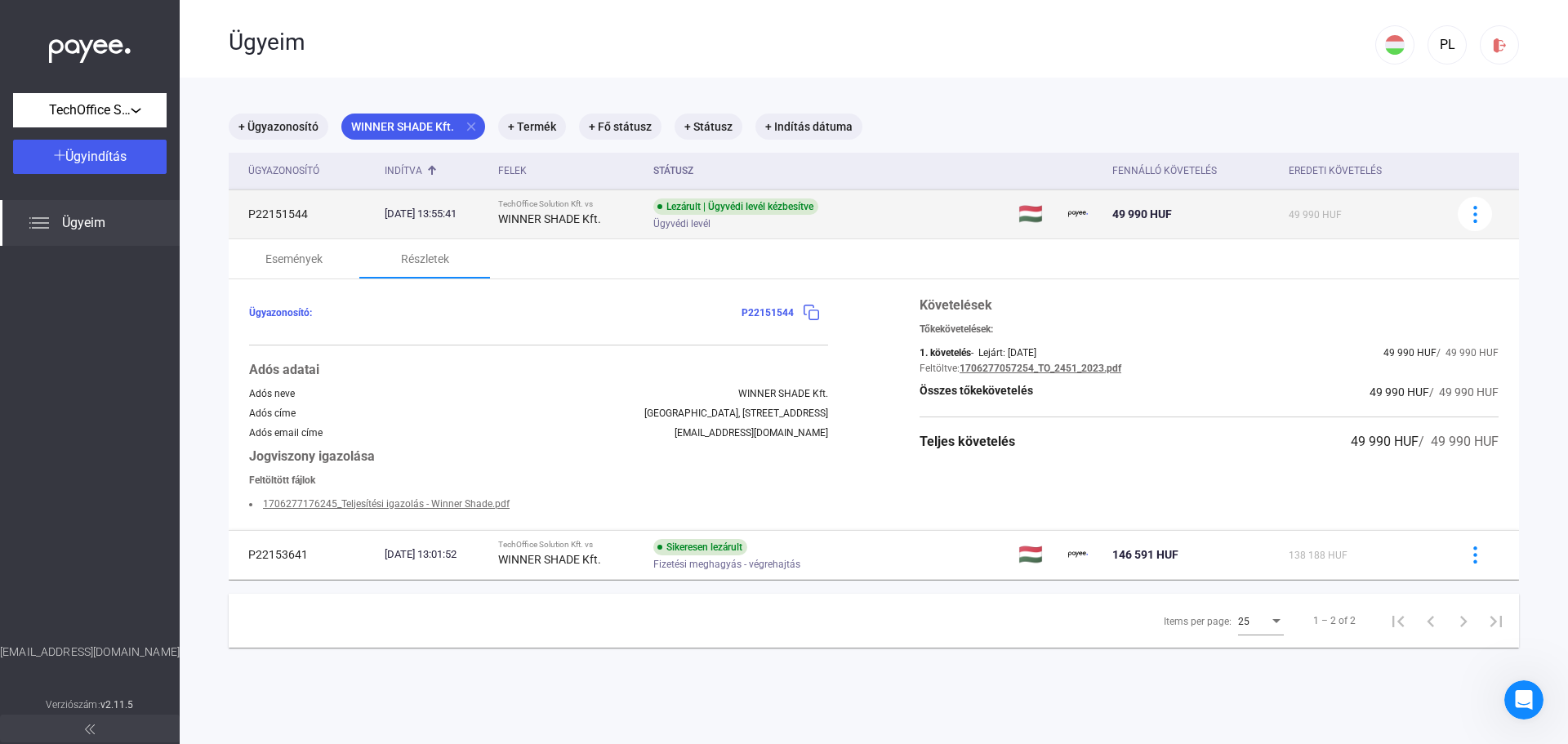
click at [421, 221] on div "[DATE] 13:55:41" at bounding box center [435, 214] width 100 height 16
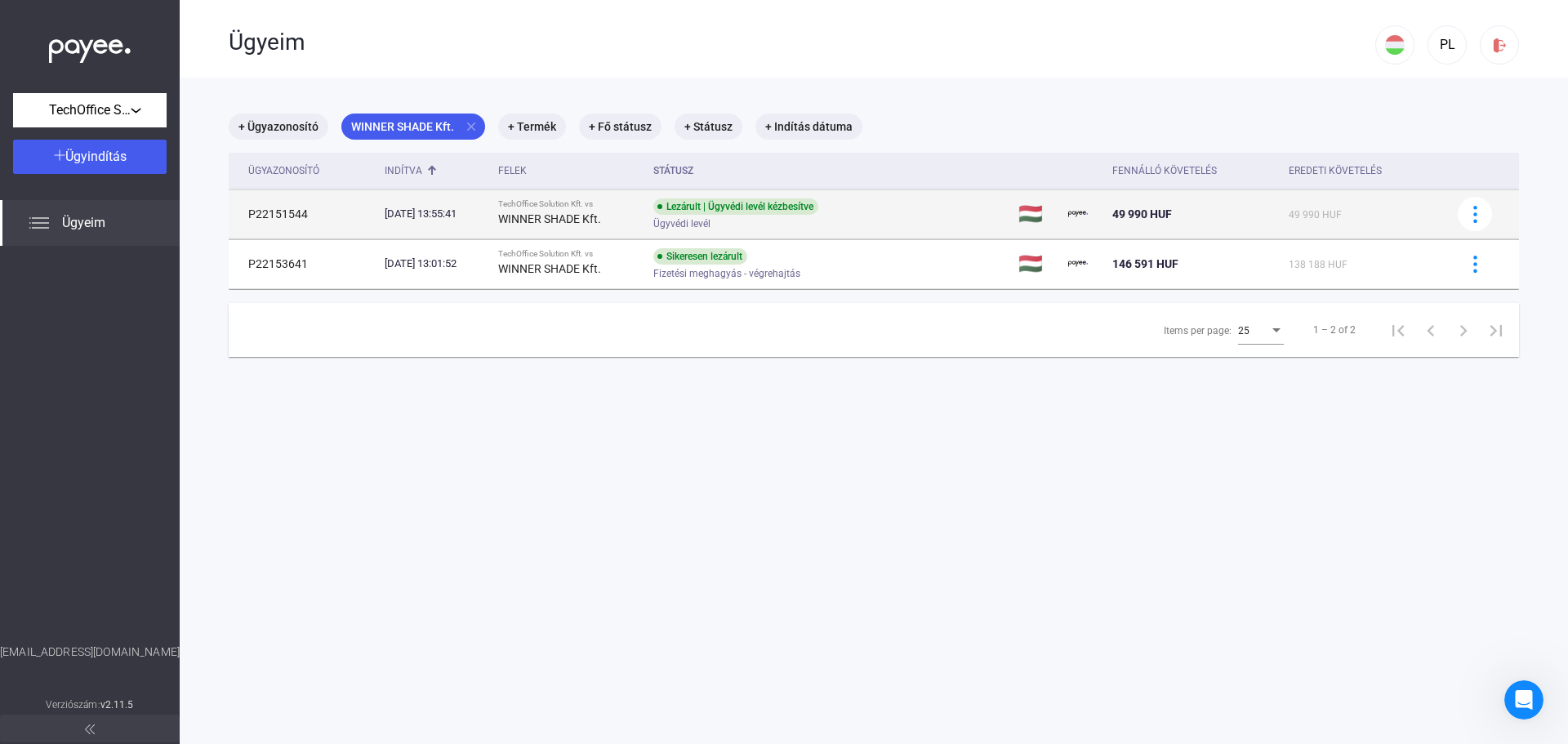
click at [454, 212] on div "[DATE] 13:55:41" at bounding box center [435, 214] width 100 height 16
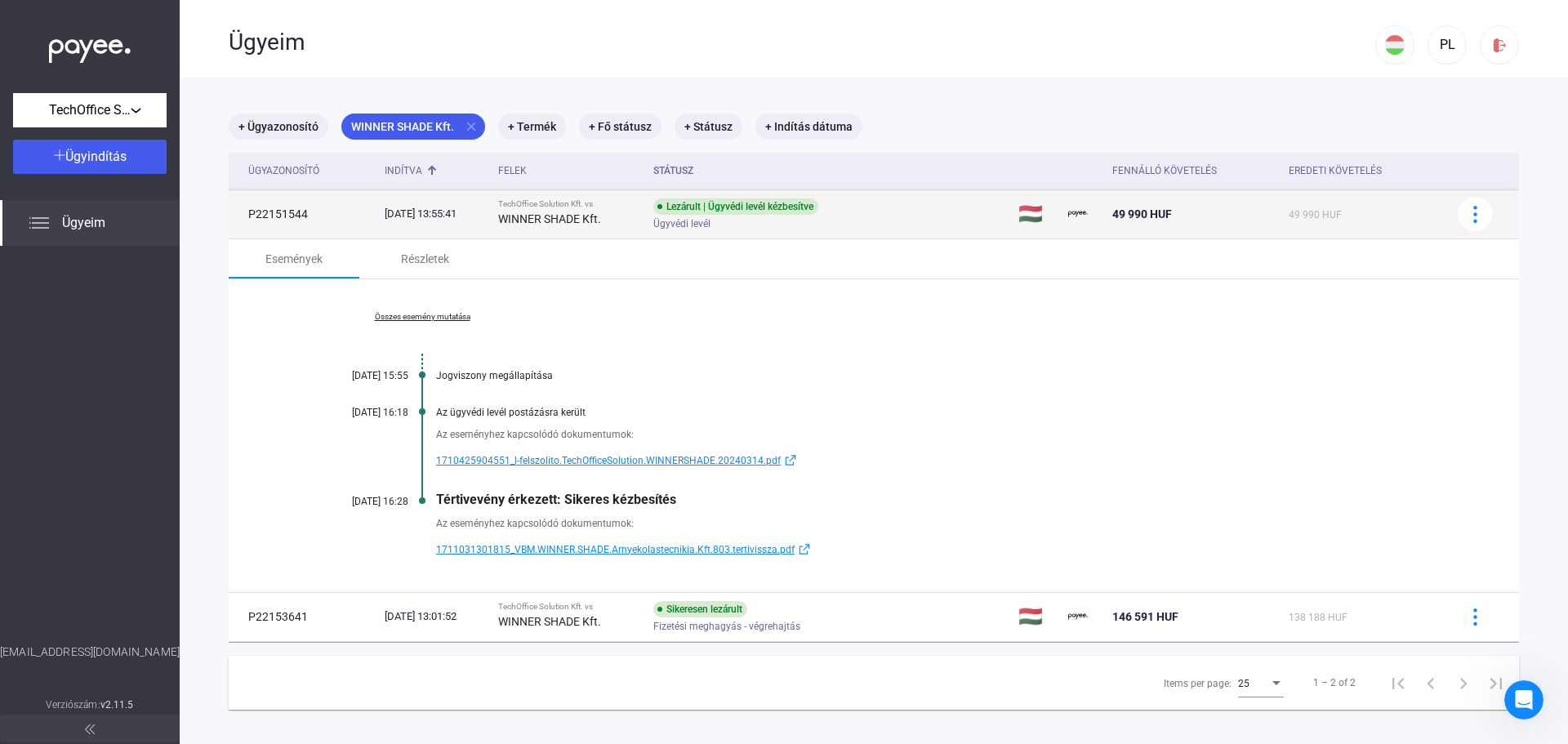
click at [454, 212] on div "[DATE] 13:55:41" at bounding box center [435, 214] width 100 height 16
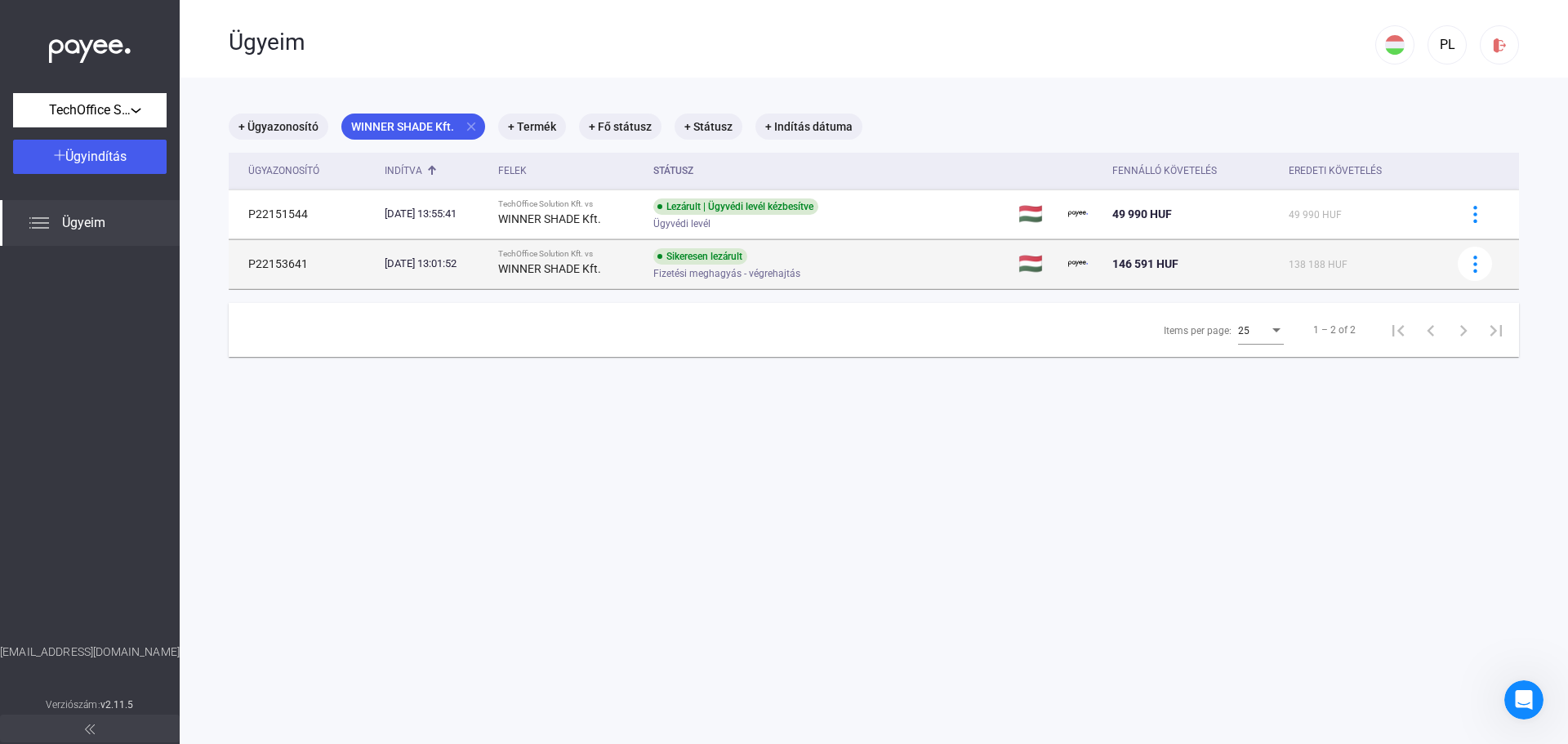
click at [442, 265] on div "[DATE] 13:01:52" at bounding box center [435, 264] width 100 height 16
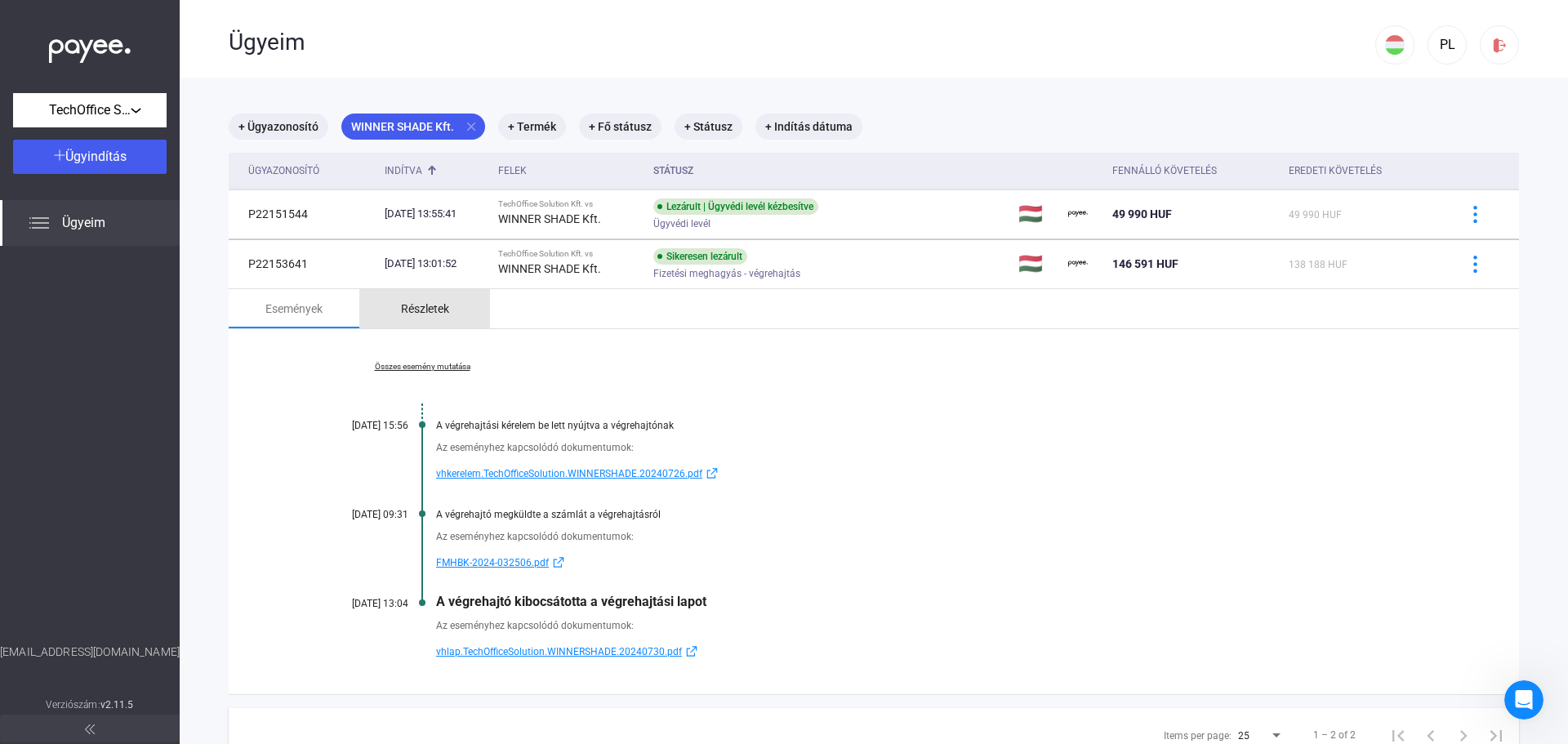
click at [427, 309] on div "Részletek" at bounding box center [425, 309] width 48 height 20
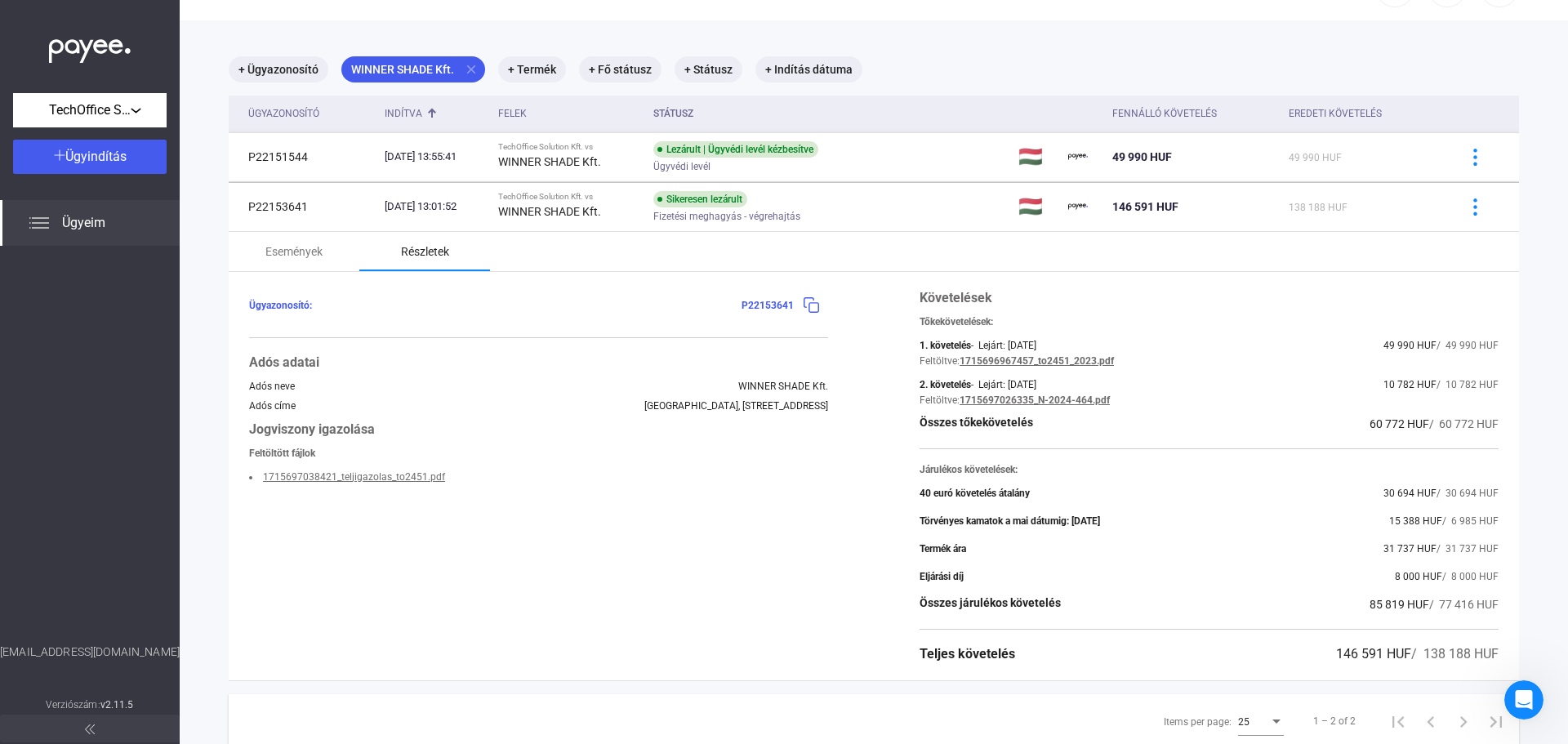
scroll to position [82, 0]
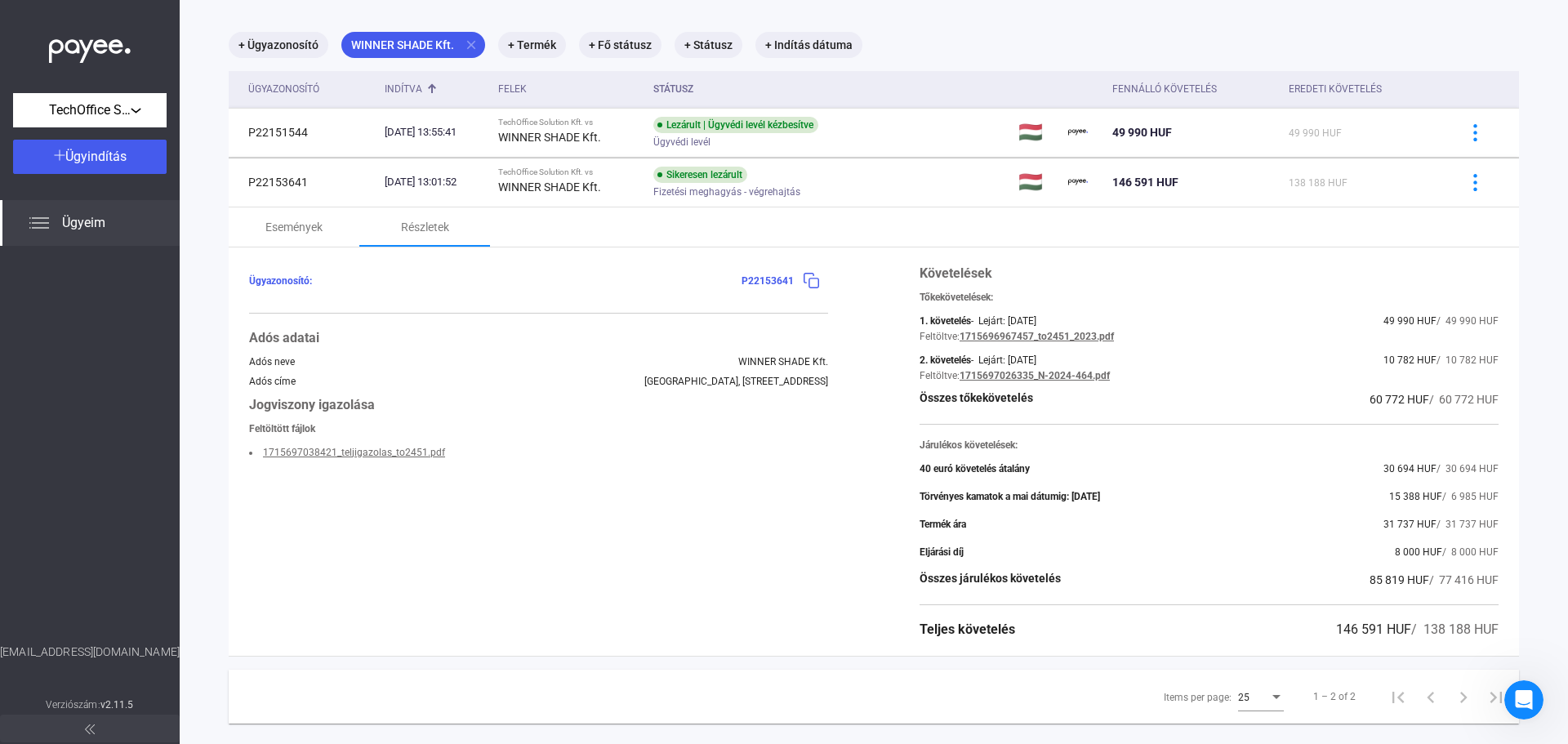
click at [1004, 377] on link "1715697026335_N-2024-464.pdf" at bounding box center [1034, 376] width 150 height 12
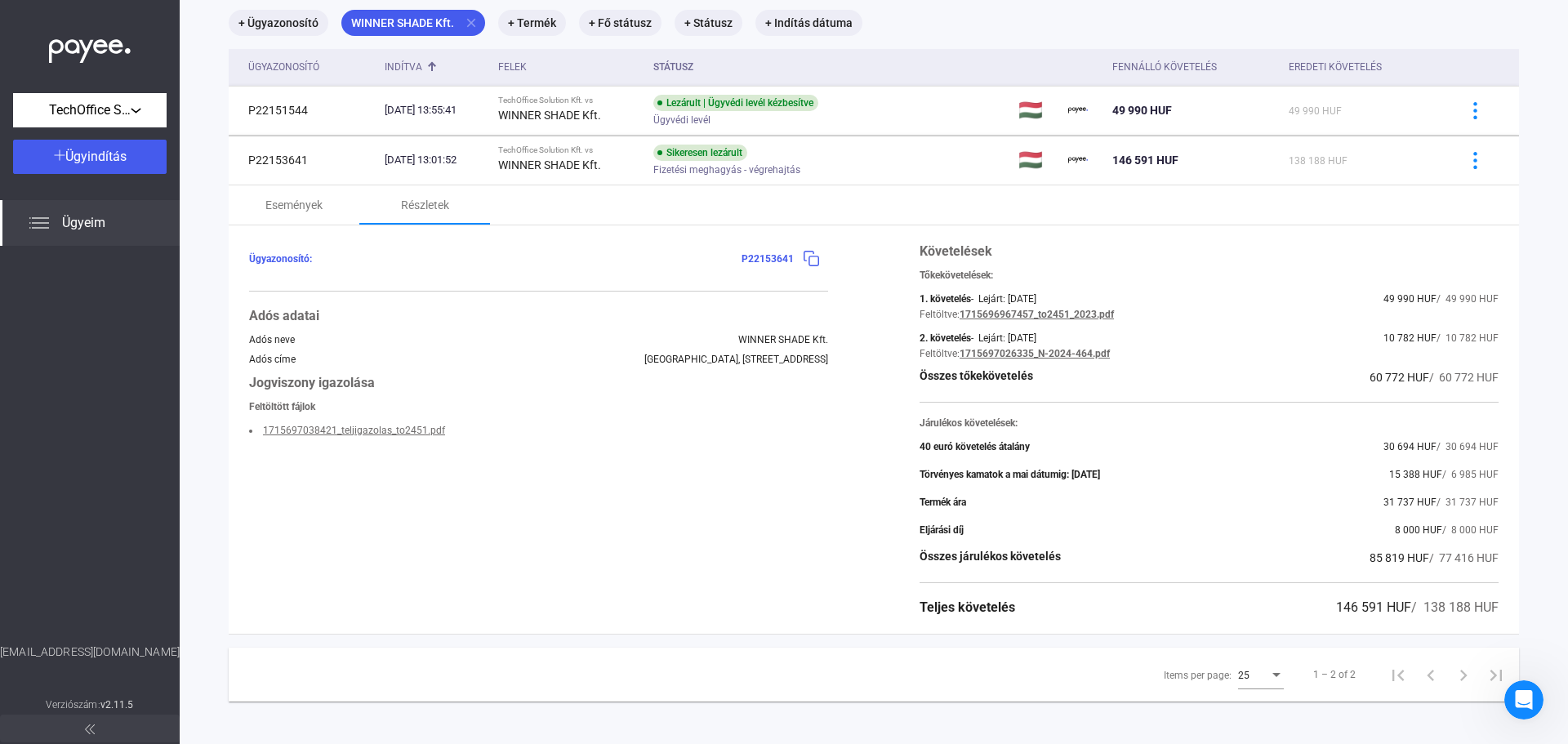
scroll to position [110, 0]
